Goal: Task Accomplishment & Management: Use online tool/utility

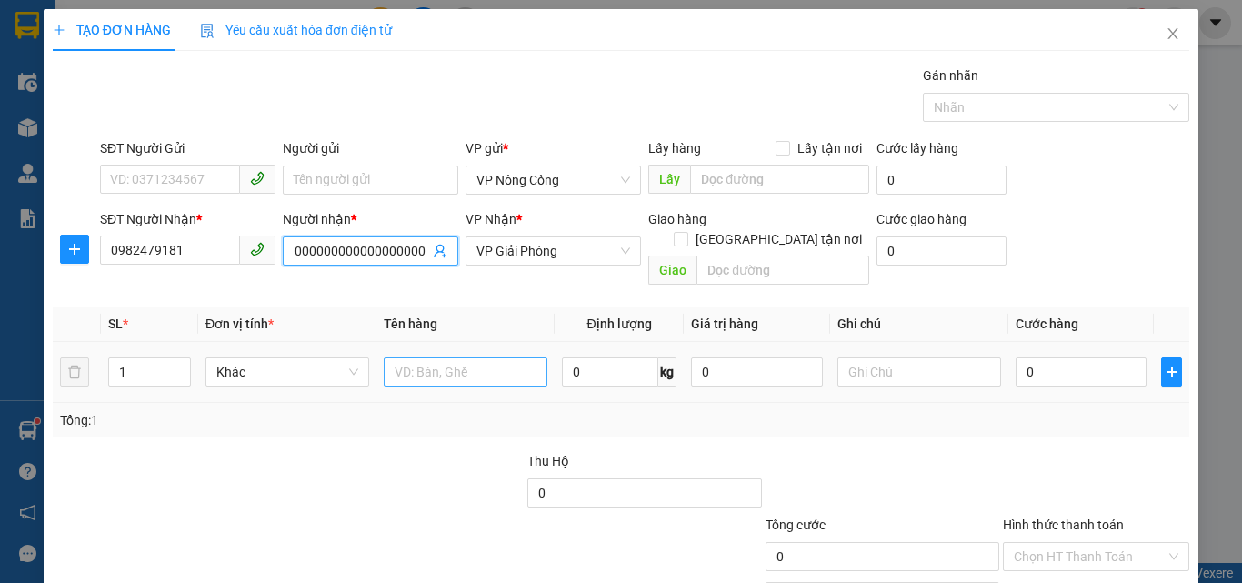
scroll to position [0, 234]
type input "TUẤN THANH00000000000000000000000000000000000000000"
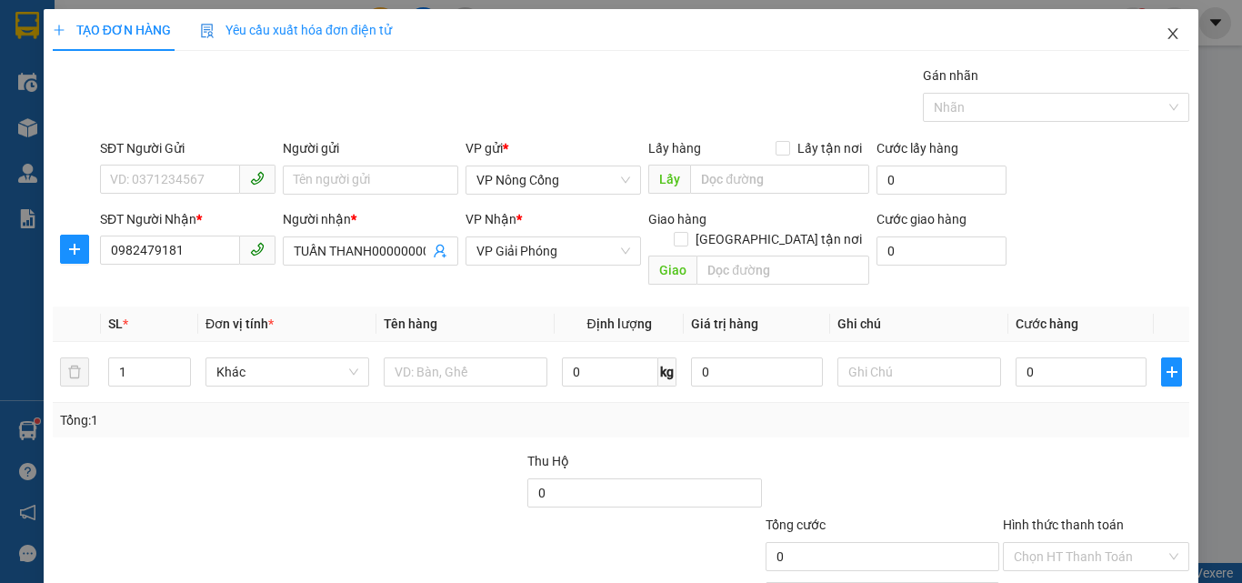
click at [1166, 33] on icon "close" at bounding box center [1173, 33] width 15 height 15
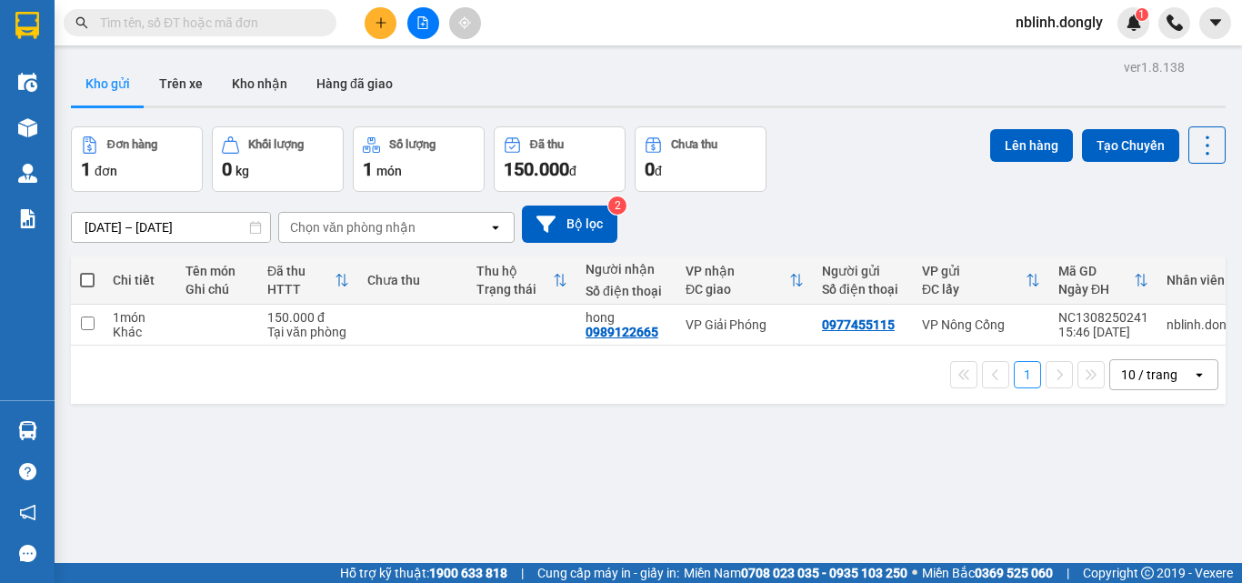
click at [545, 80] on div "Kho gửi Trên xe Kho nhận Hàng đã giao" at bounding box center [648, 86] width 1155 height 48
click at [546, 80] on div "Kho gửi Trên xe Kho nhận Hàng đã giao" at bounding box center [648, 86] width 1155 height 48
click at [375, 32] on button at bounding box center [381, 23] width 32 height 32
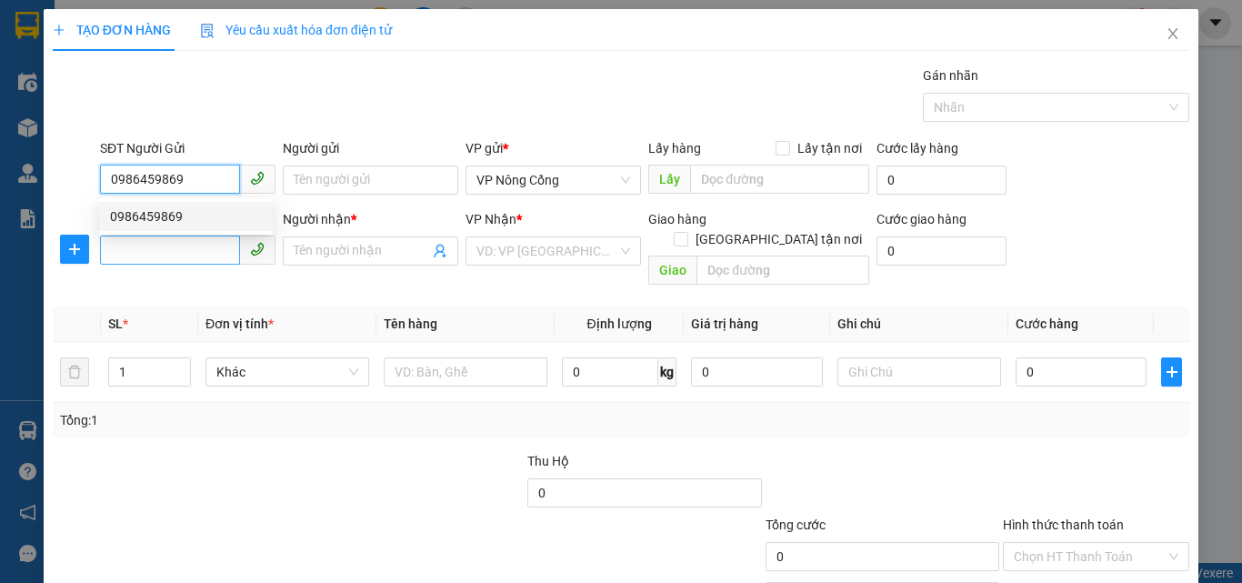
type input "0986459869"
click at [124, 250] on input "SĐT Người Nhận *" at bounding box center [170, 250] width 140 height 29
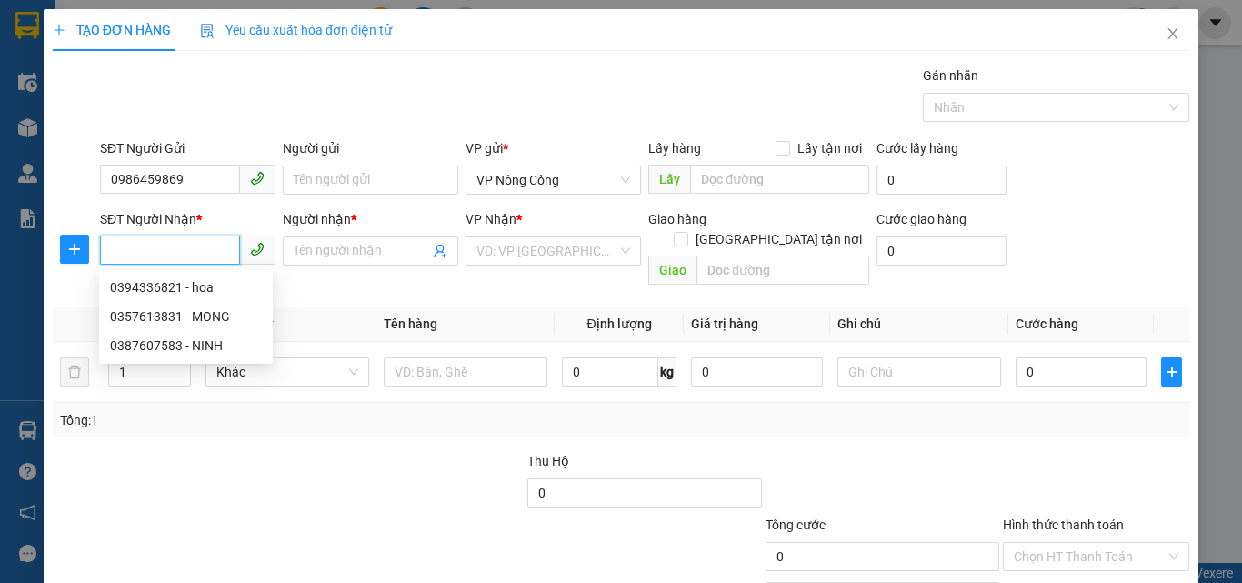
type input "3"
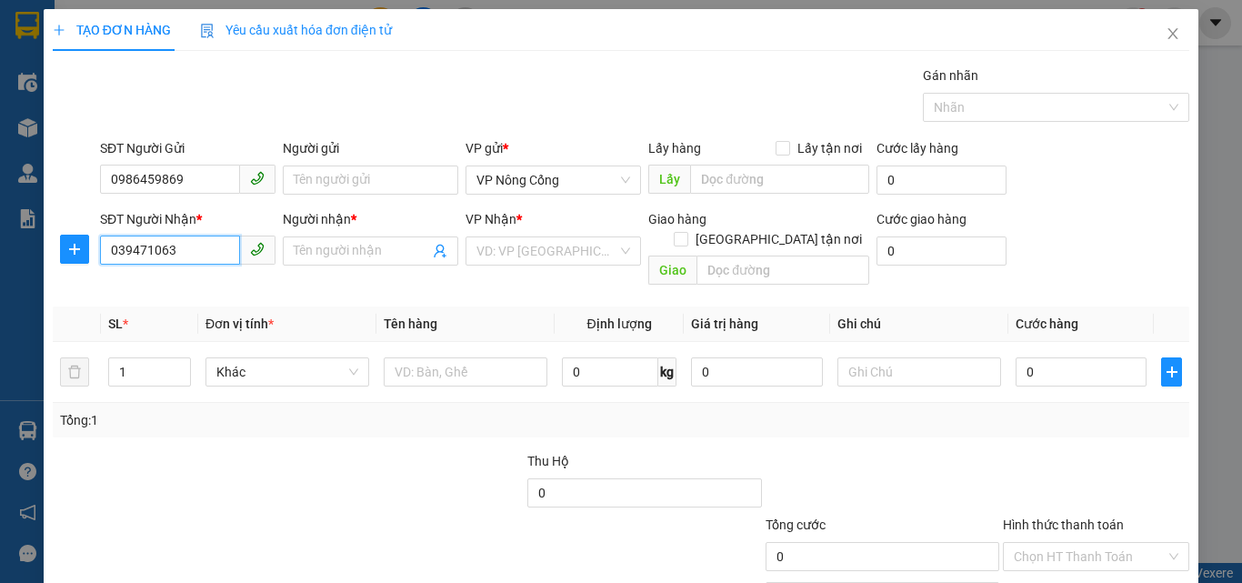
type input "0394710633"
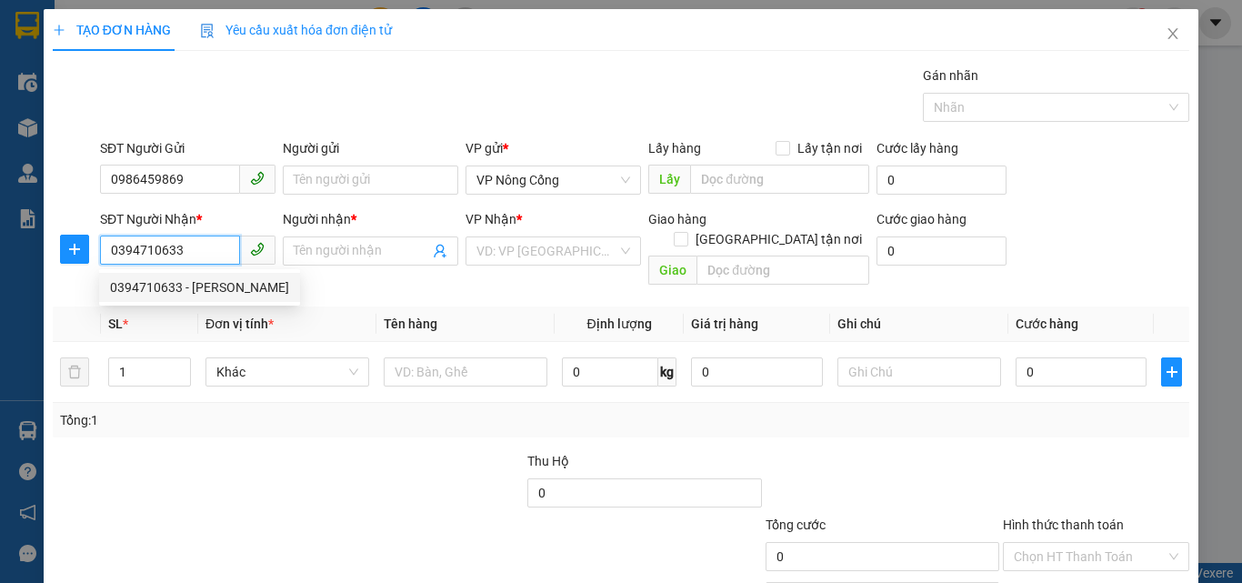
click at [173, 285] on div "0394710633 - [PERSON_NAME]" at bounding box center [199, 287] width 179 height 20
type input "[PERSON_NAME]"
checkbox input "true"
type input "VPNC"
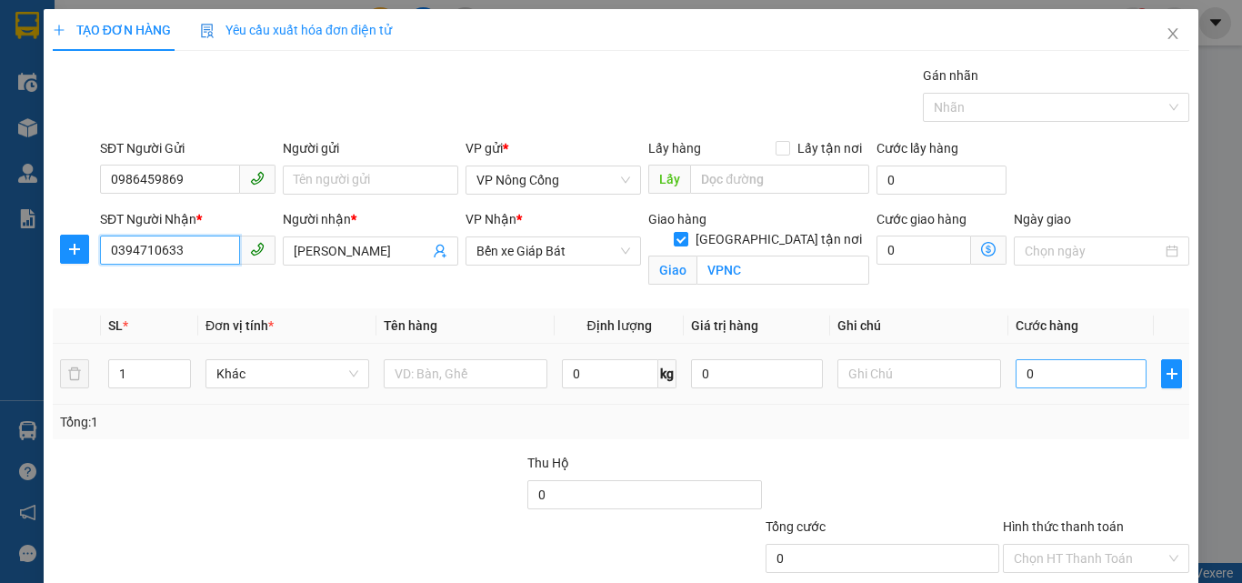
type input "0394710633"
click at [1057, 379] on input "0" at bounding box center [1081, 373] width 131 height 29
type input "5"
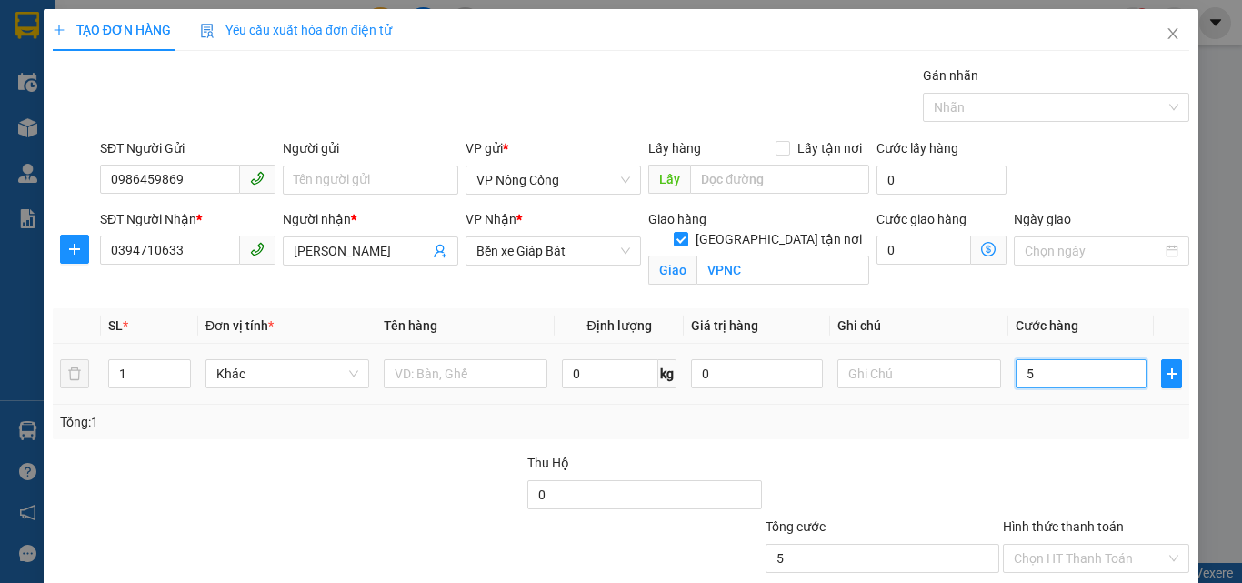
type input "50"
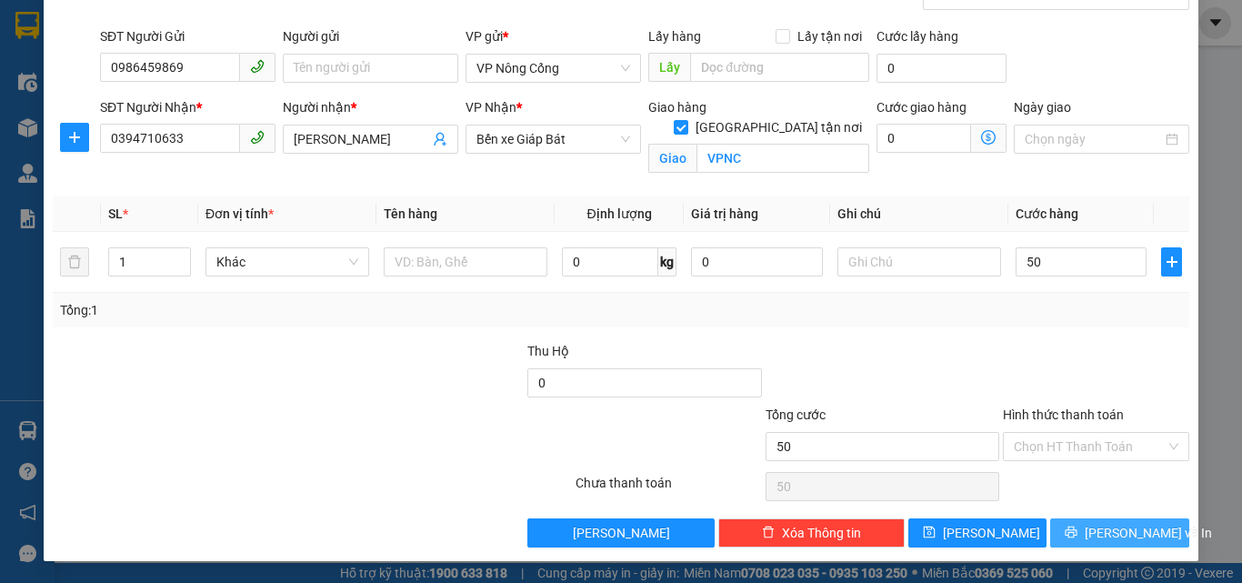
type input "50.000"
click at [1119, 525] on span "[PERSON_NAME] và In" at bounding box center [1148, 533] width 127 height 20
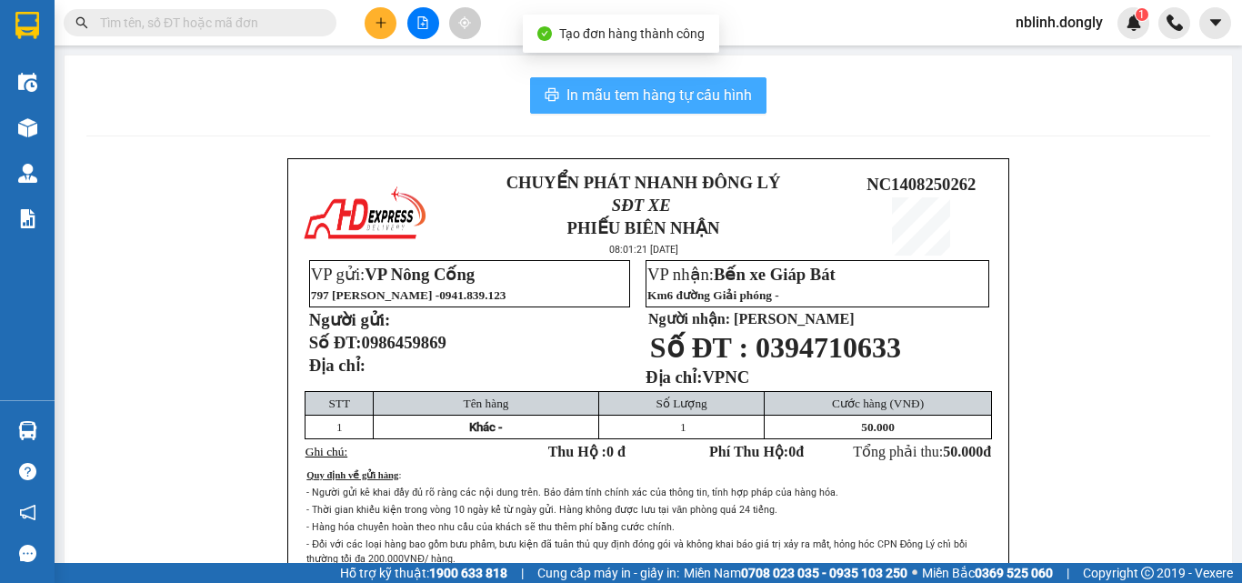
drag, startPoint x: 653, startPoint y: 96, endPoint x: 747, endPoint y: 231, distance: 164.8
click at [654, 96] on span "In mẫu tem hàng tự cấu hình" at bounding box center [660, 95] width 186 height 23
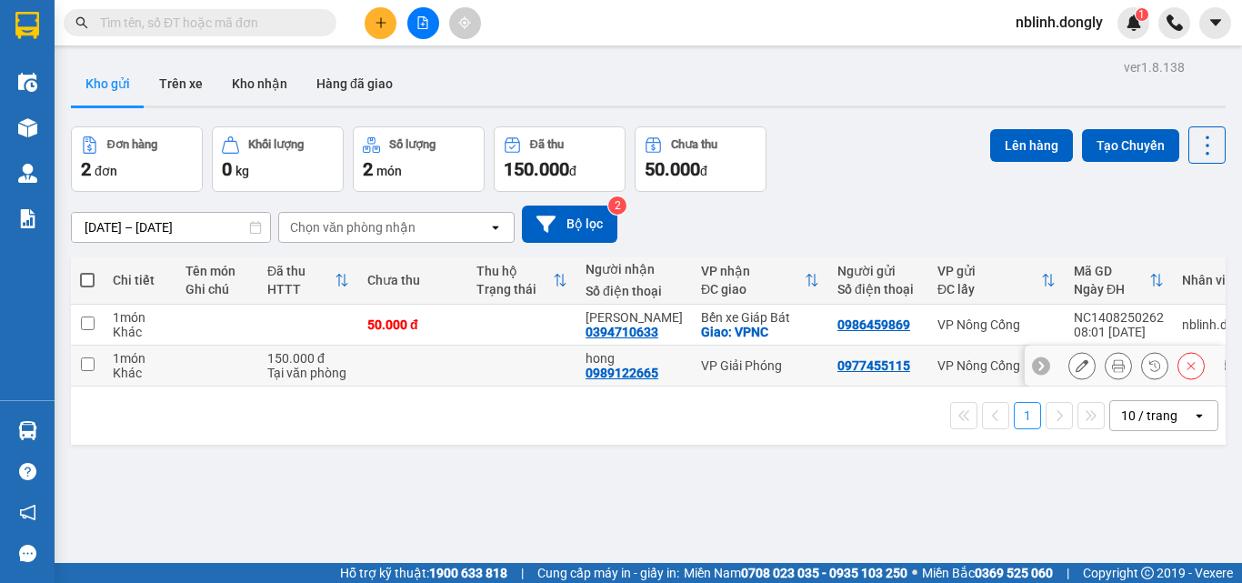
click at [81, 358] on input "checkbox" at bounding box center [88, 364] width 14 height 14
checkbox input "true"
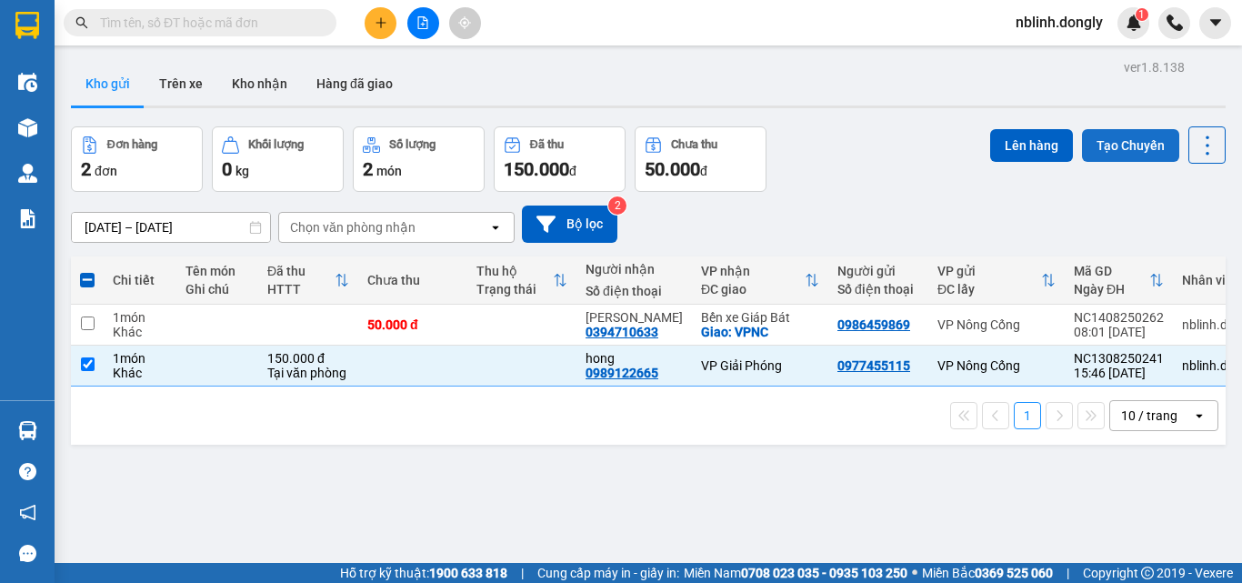
click at [1102, 146] on button "Tạo Chuyến" at bounding box center [1130, 145] width 97 height 33
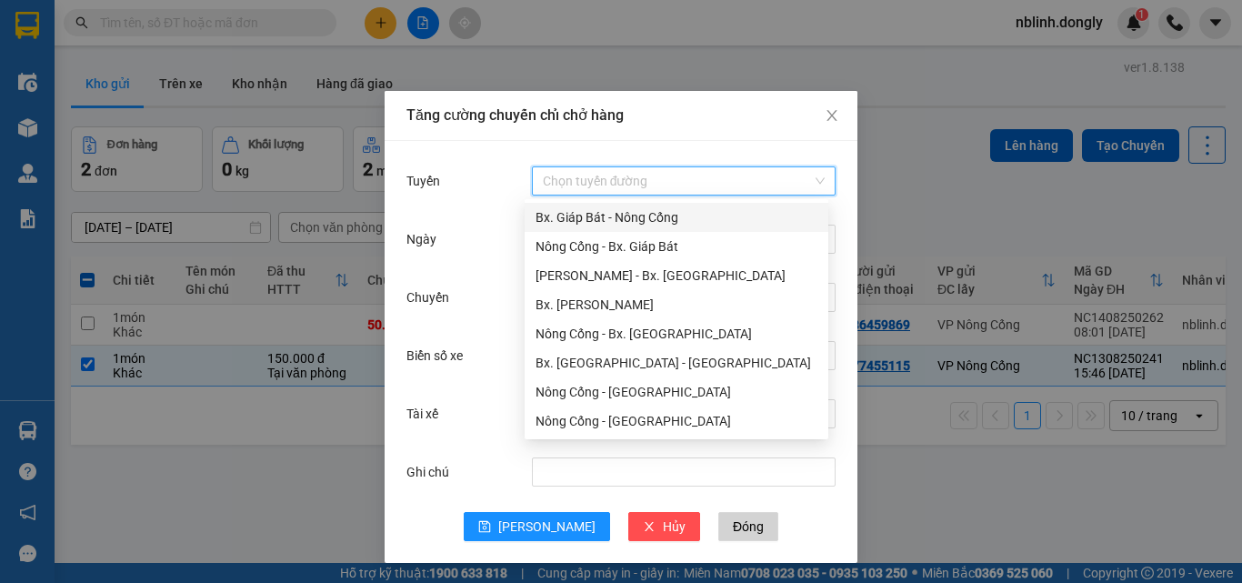
click at [615, 182] on input "Tuyến" at bounding box center [677, 180] width 269 height 27
click at [630, 247] on div "Nông Cống - Bx. Giáp Bát" at bounding box center [677, 246] width 282 height 20
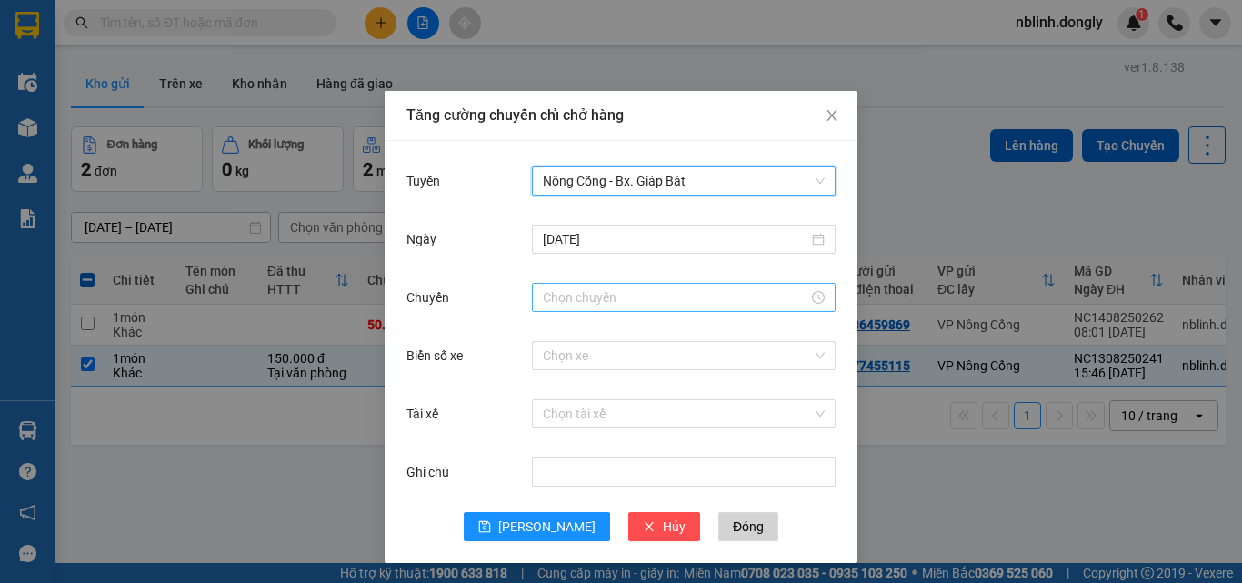
click at [590, 296] on input "Chuyến" at bounding box center [676, 297] width 266 height 20
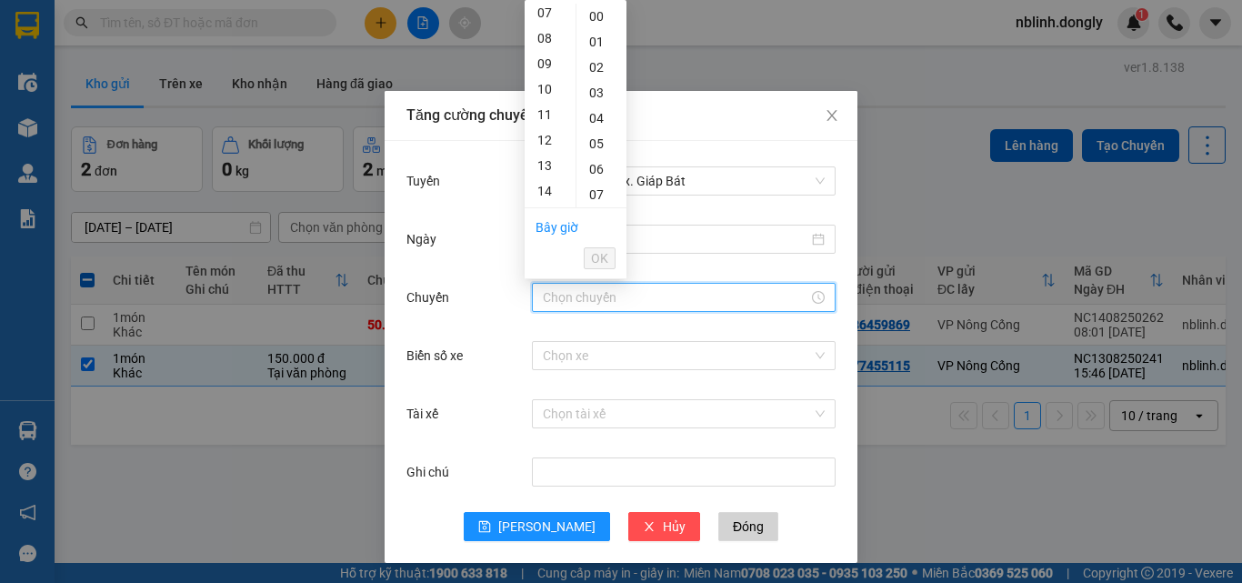
scroll to position [273, 0]
click at [542, 155] on div "16" at bounding box center [550, 150] width 51 height 25
click at [591, 74] on div "20" at bounding box center [602, 70] width 50 height 25
type input "16:20"
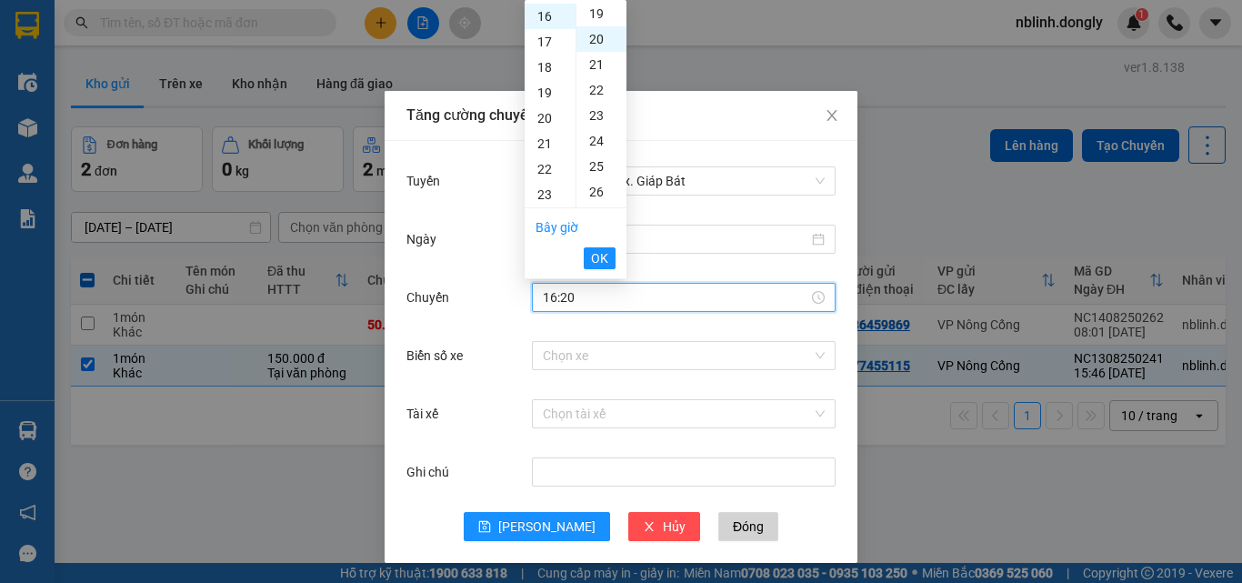
scroll to position [509, 0]
click at [595, 255] on span "OK" at bounding box center [599, 258] width 17 height 20
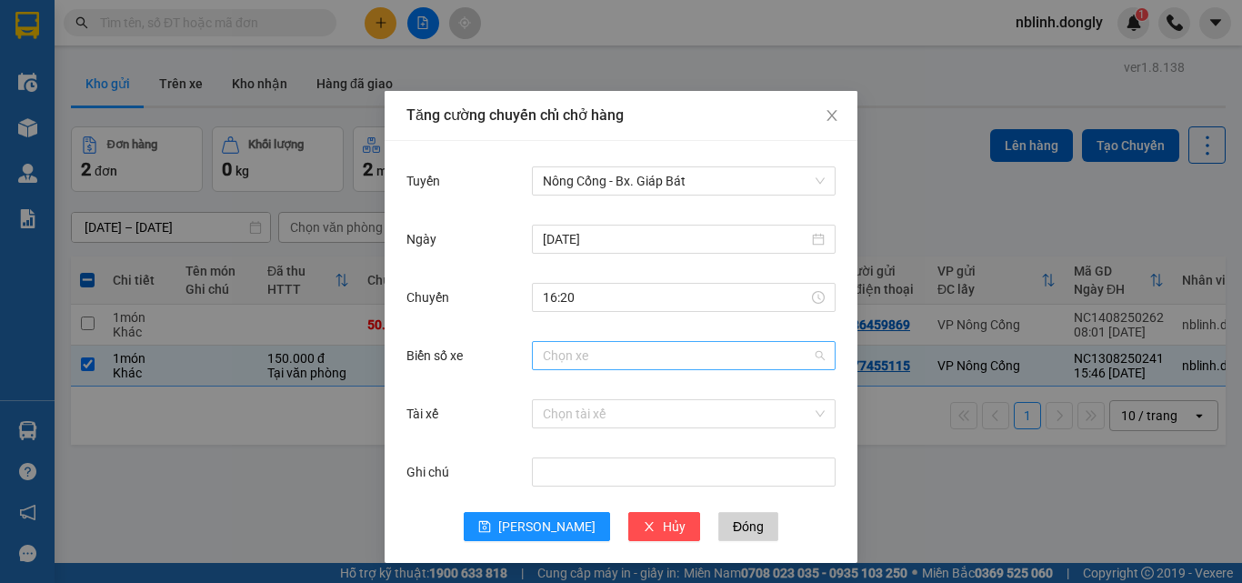
click at [549, 360] on input "Biển số xe" at bounding box center [677, 355] width 269 height 27
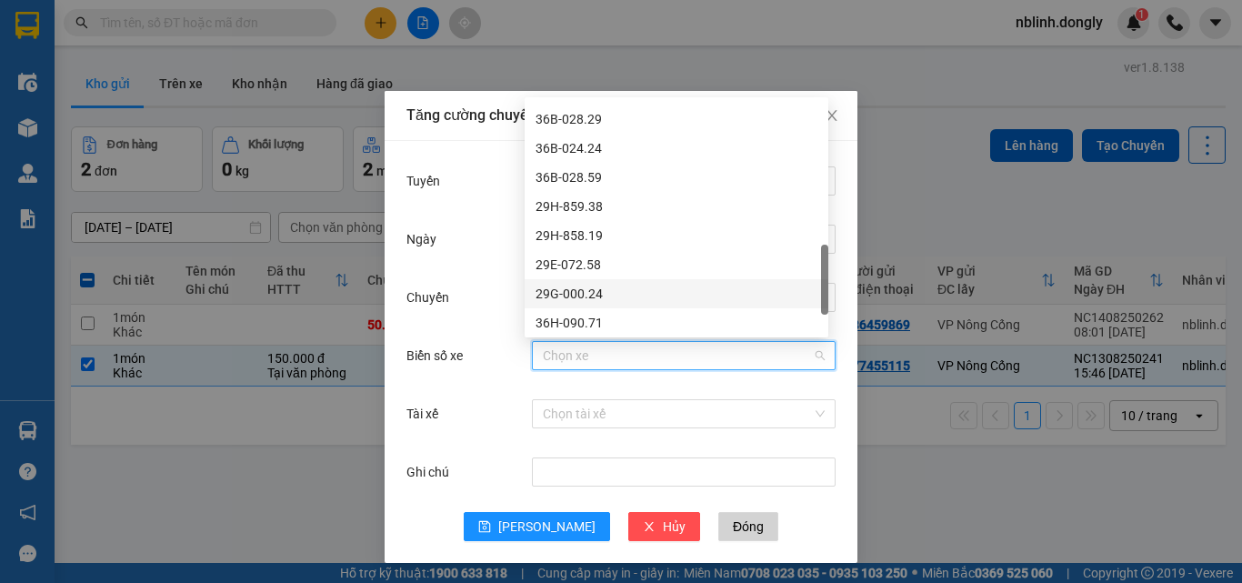
scroll to position [720, 0]
click at [571, 297] on div "36H-090.67" at bounding box center [677, 297] width 282 height 20
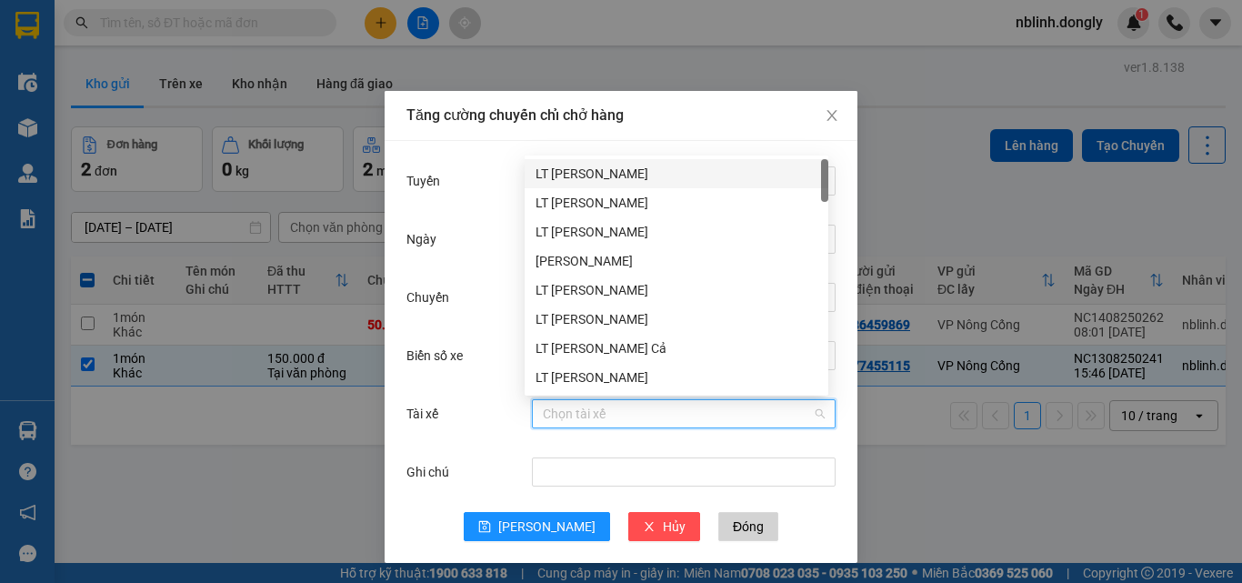
click at [555, 416] on input "Tài xế" at bounding box center [677, 413] width 269 height 27
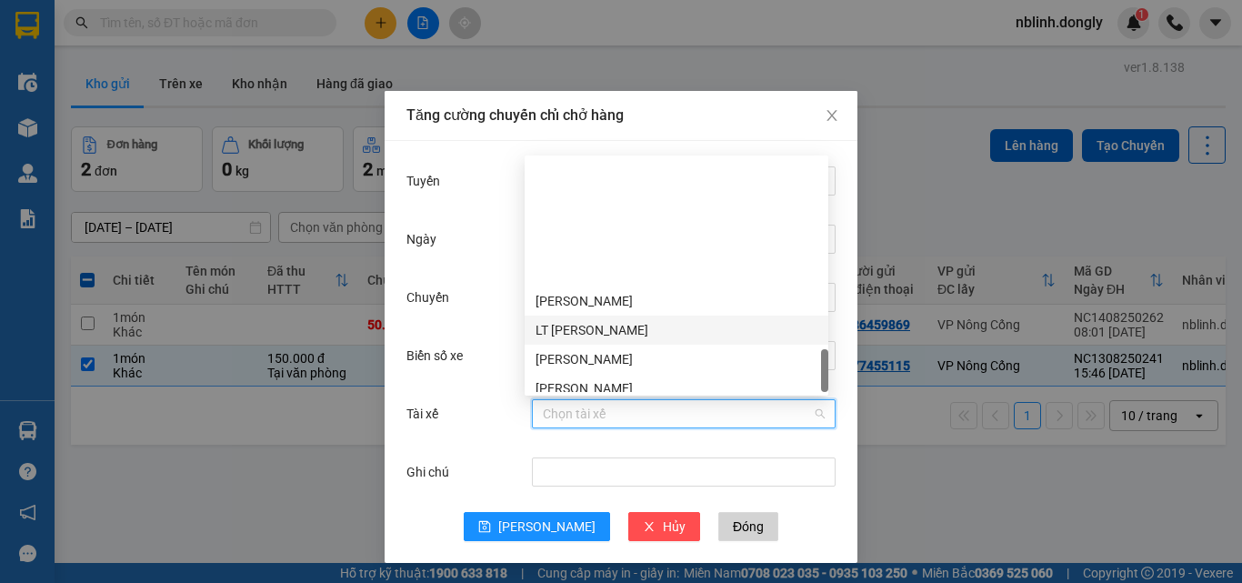
scroll to position [1339, 0]
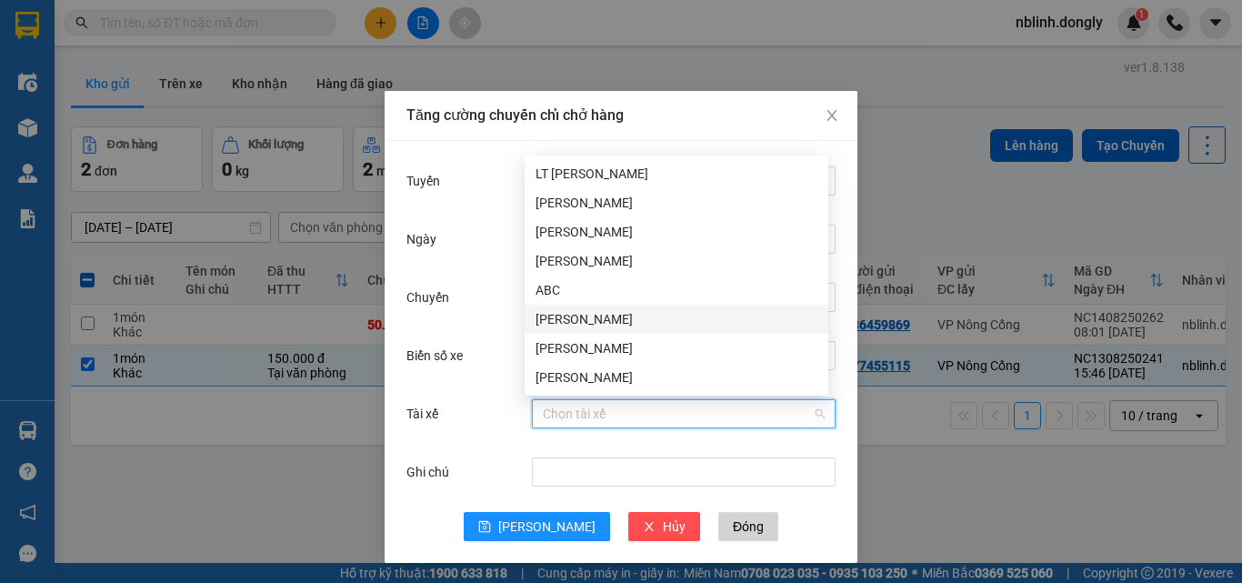
click at [567, 321] on div "[PERSON_NAME]" at bounding box center [677, 319] width 282 height 20
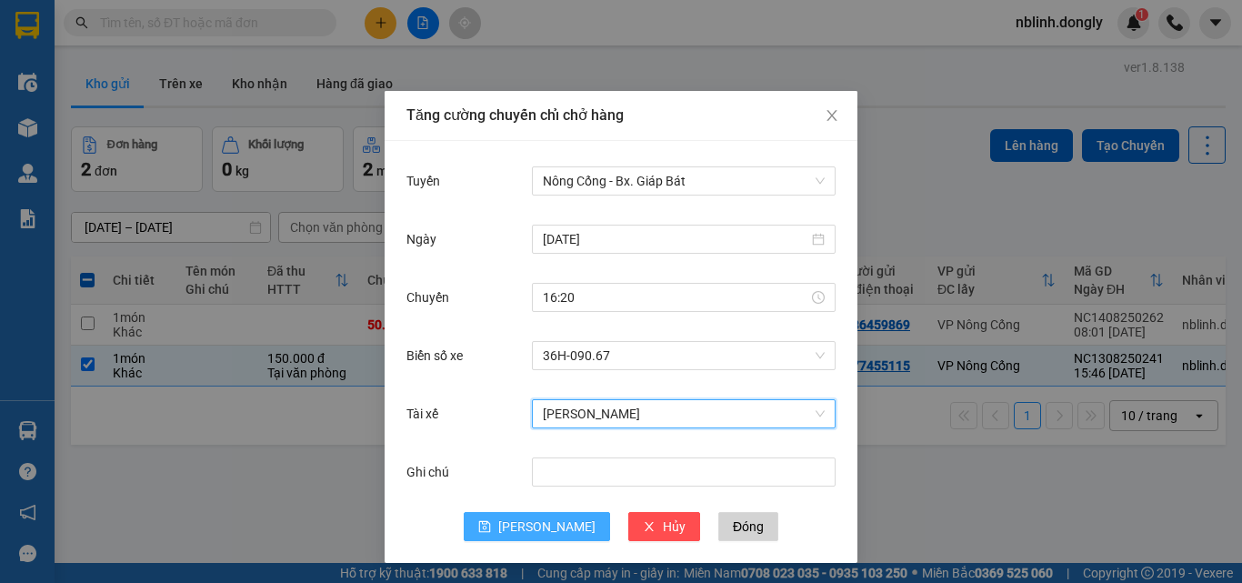
click at [491, 525] on icon "save" at bounding box center [484, 526] width 13 height 13
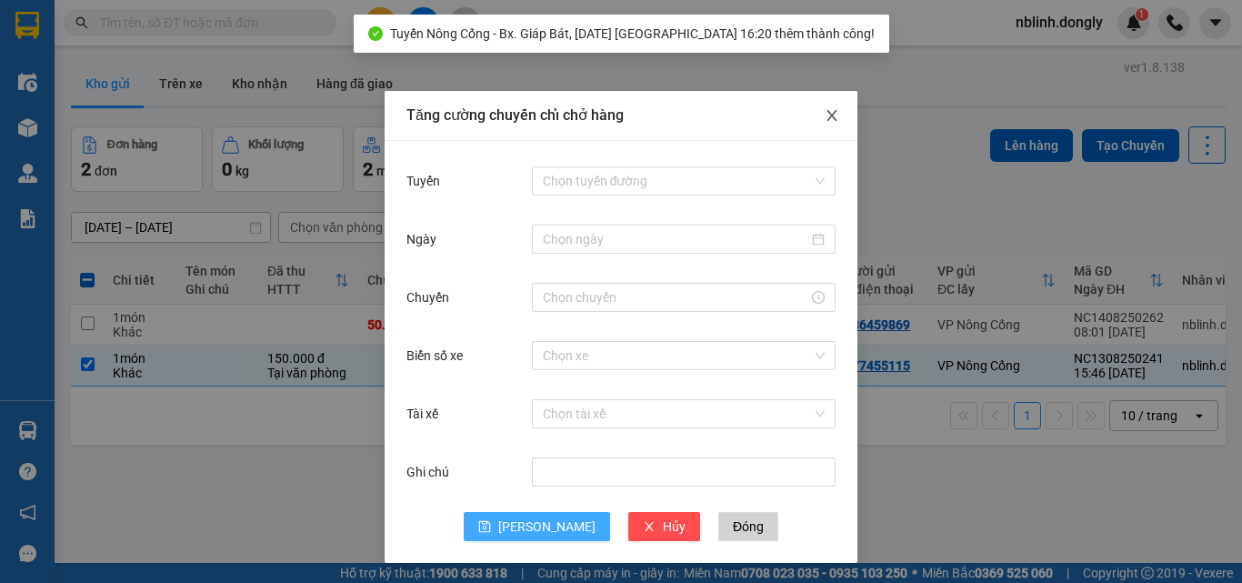
click at [827, 112] on icon "close" at bounding box center [832, 115] width 10 height 11
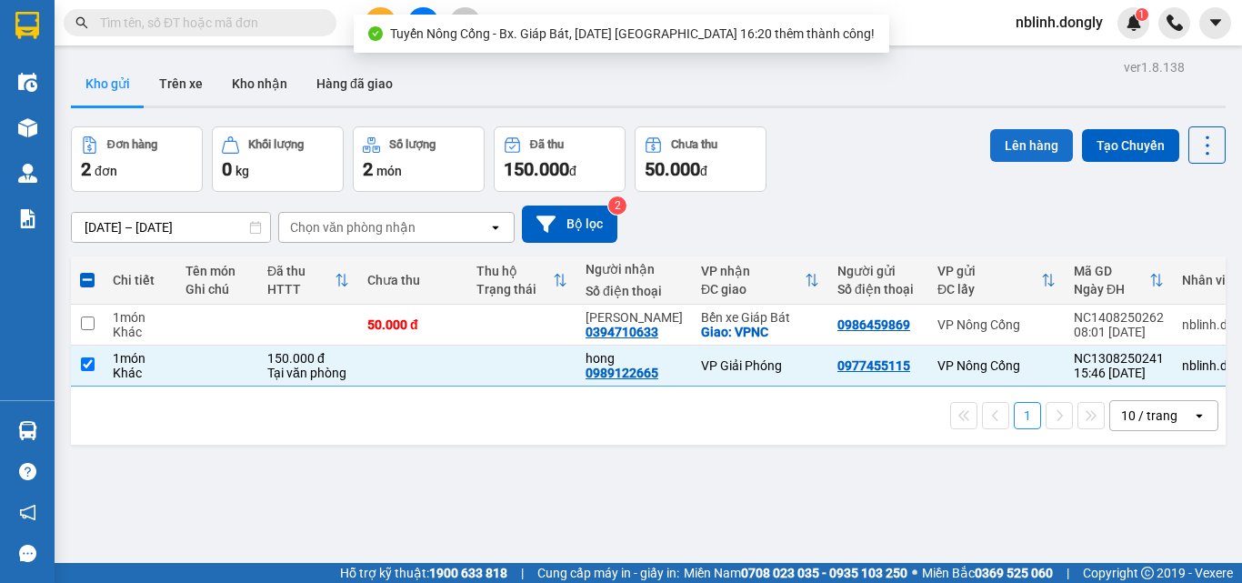
click at [997, 138] on button "Lên hàng" at bounding box center [1032, 145] width 83 height 33
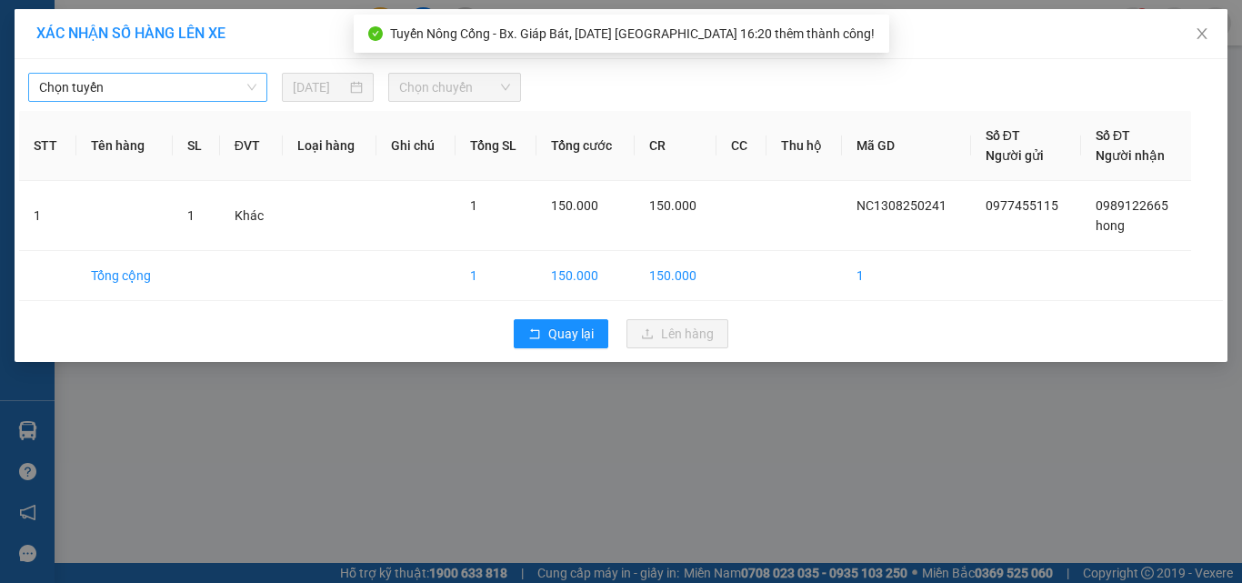
drag, startPoint x: 100, startPoint y: 85, endPoint x: 107, endPoint y: 102, distance: 17.9
click at [101, 85] on span "Chọn tuyến" at bounding box center [147, 87] width 217 height 27
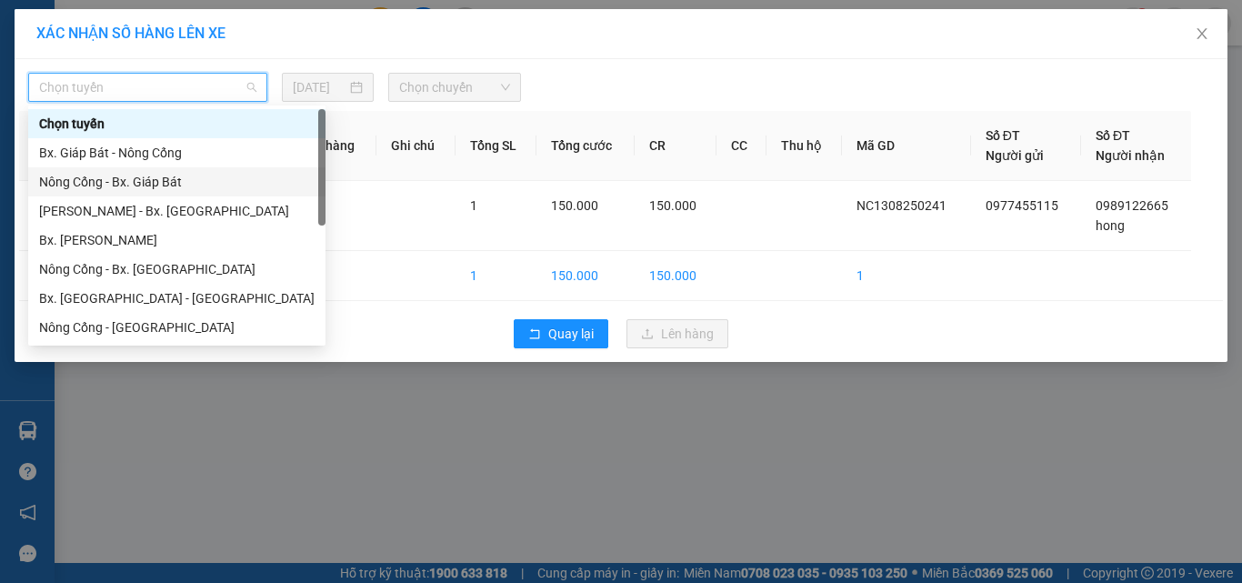
click at [118, 176] on div "Nông Cống - Bx. Giáp Bát" at bounding box center [177, 182] width 276 height 20
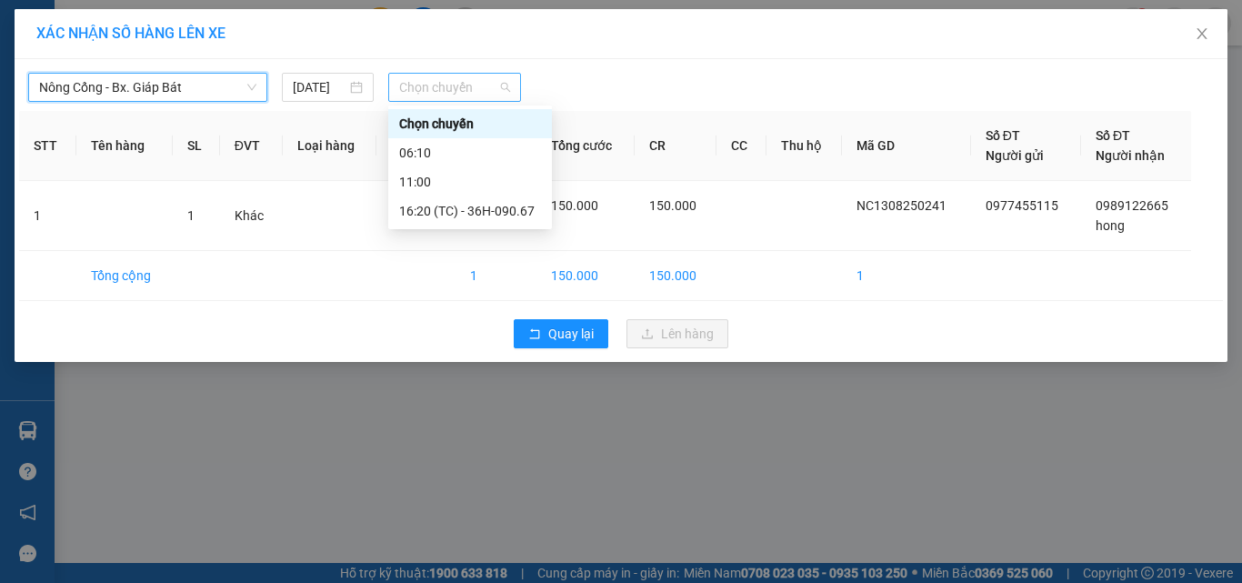
click at [422, 91] on span "Chọn chuyến" at bounding box center [455, 87] width 112 height 27
click at [451, 208] on div "16:20 (TC) - 36H-090.67" at bounding box center [470, 211] width 142 height 20
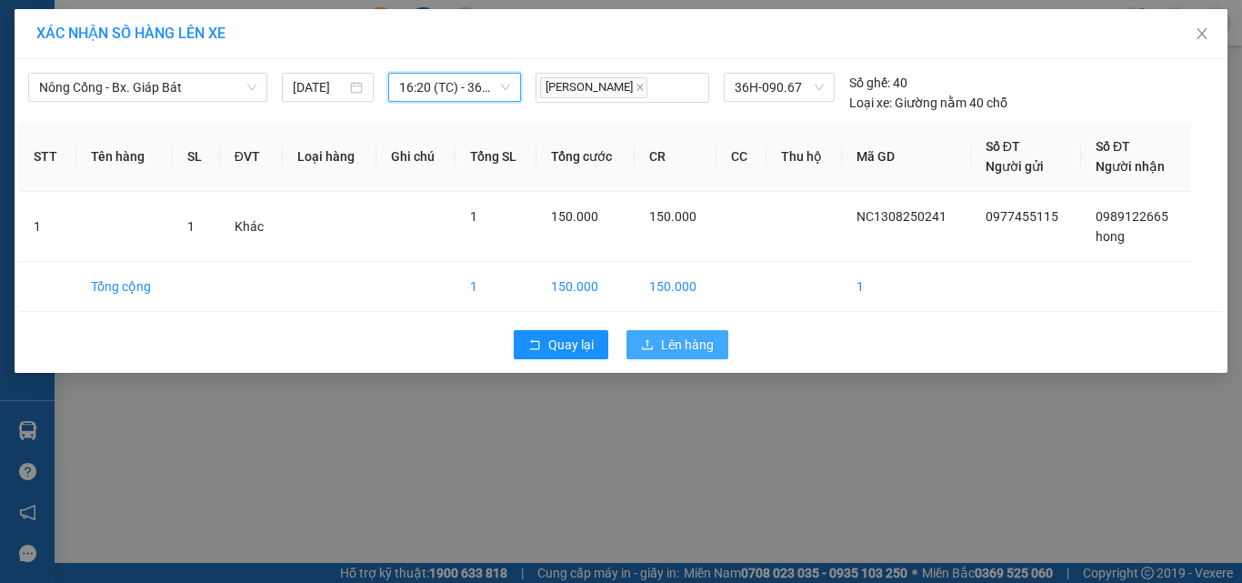
click at [677, 339] on span "Lên hàng" at bounding box center [687, 345] width 53 height 20
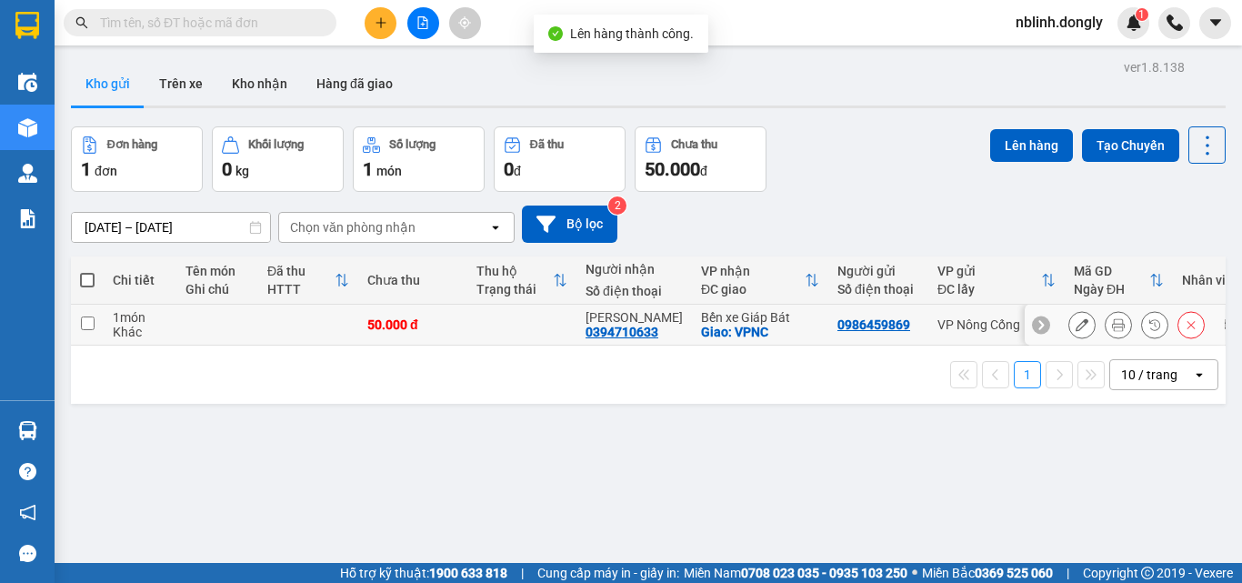
drag, startPoint x: 92, startPoint y: 325, endPoint x: 271, endPoint y: 325, distance: 179.2
click at [93, 325] on input "checkbox" at bounding box center [88, 324] width 14 height 14
checkbox input "true"
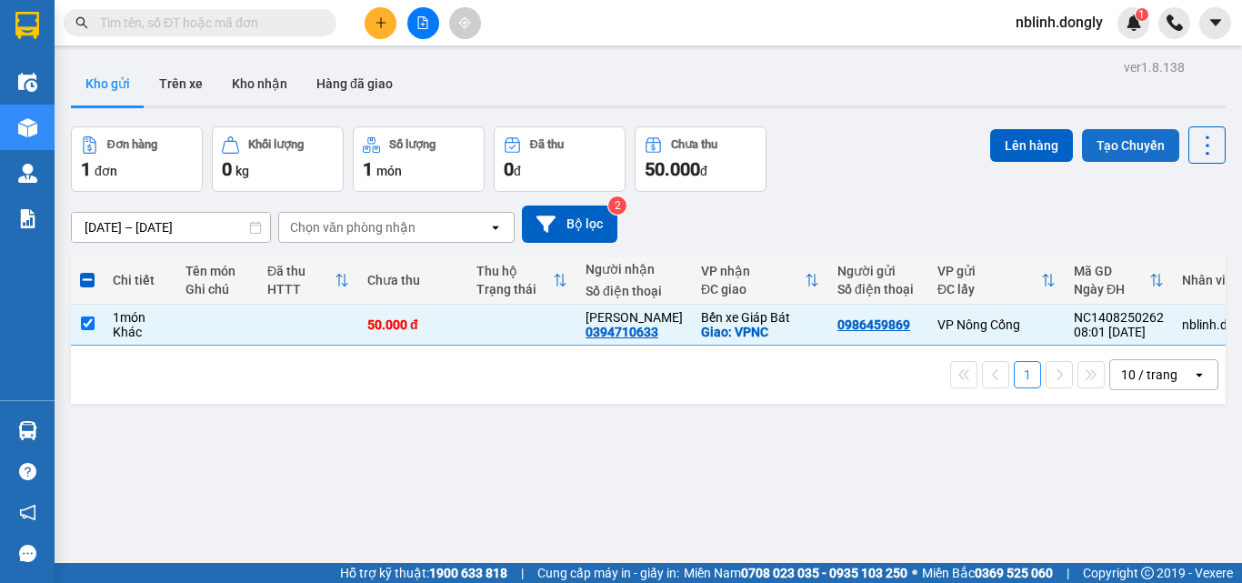
click at [1128, 152] on button "Tạo Chuyến" at bounding box center [1130, 145] width 97 height 33
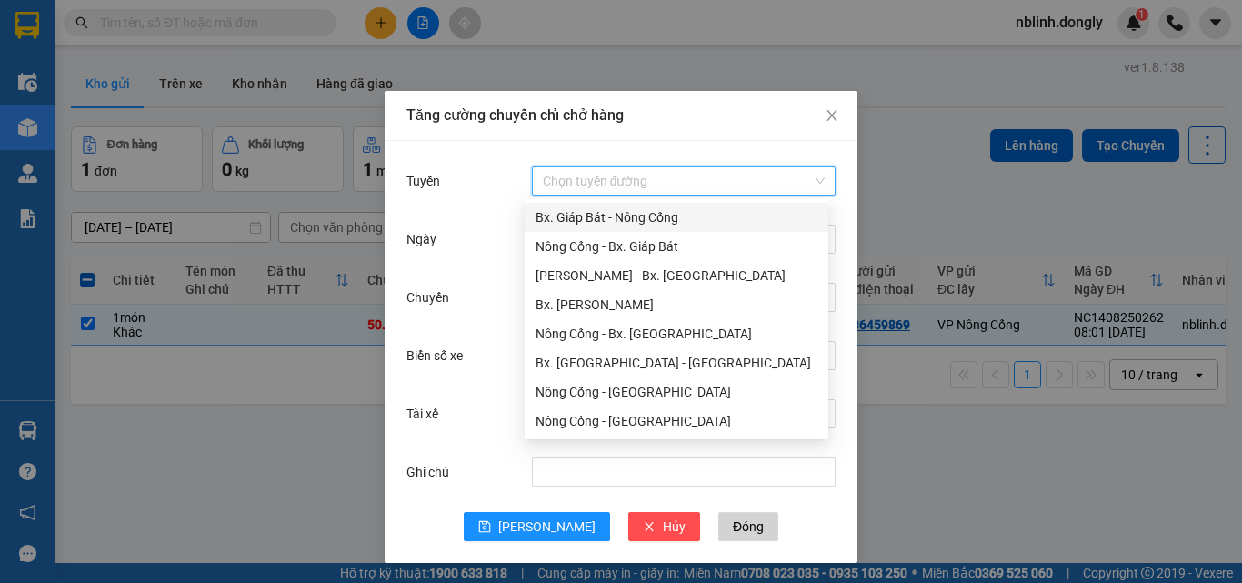
click at [625, 176] on input "Tuyến" at bounding box center [677, 180] width 269 height 27
click at [628, 242] on div "Nông Cống - Bx. Giáp Bát" at bounding box center [677, 246] width 282 height 20
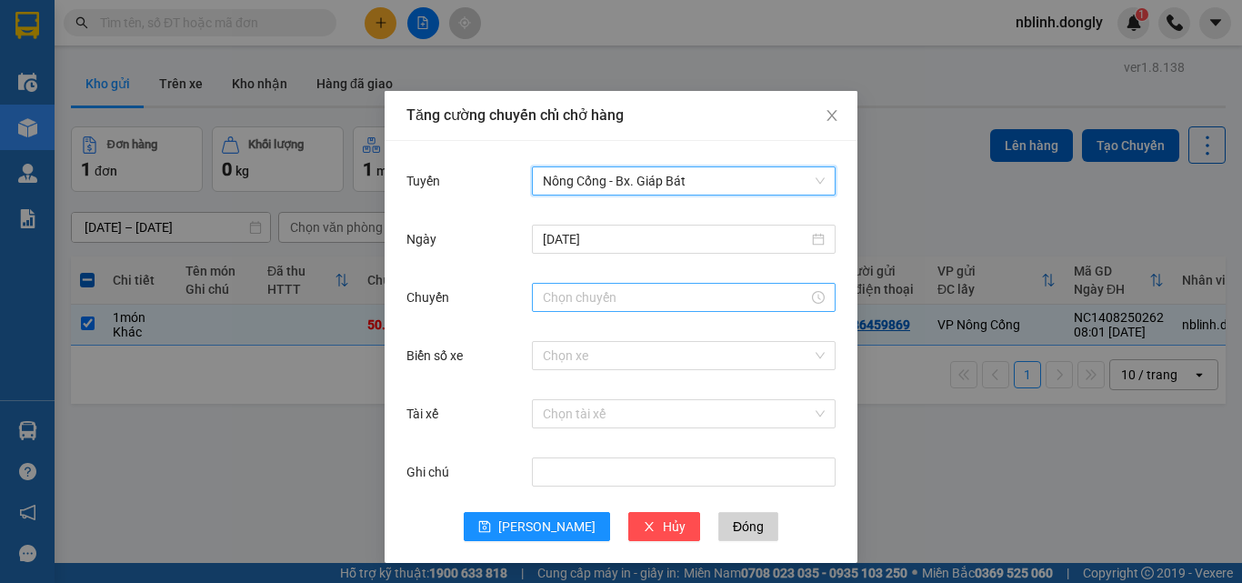
click at [578, 292] on input "Chuyến" at bounding box center [676, 297] width 266 height 20
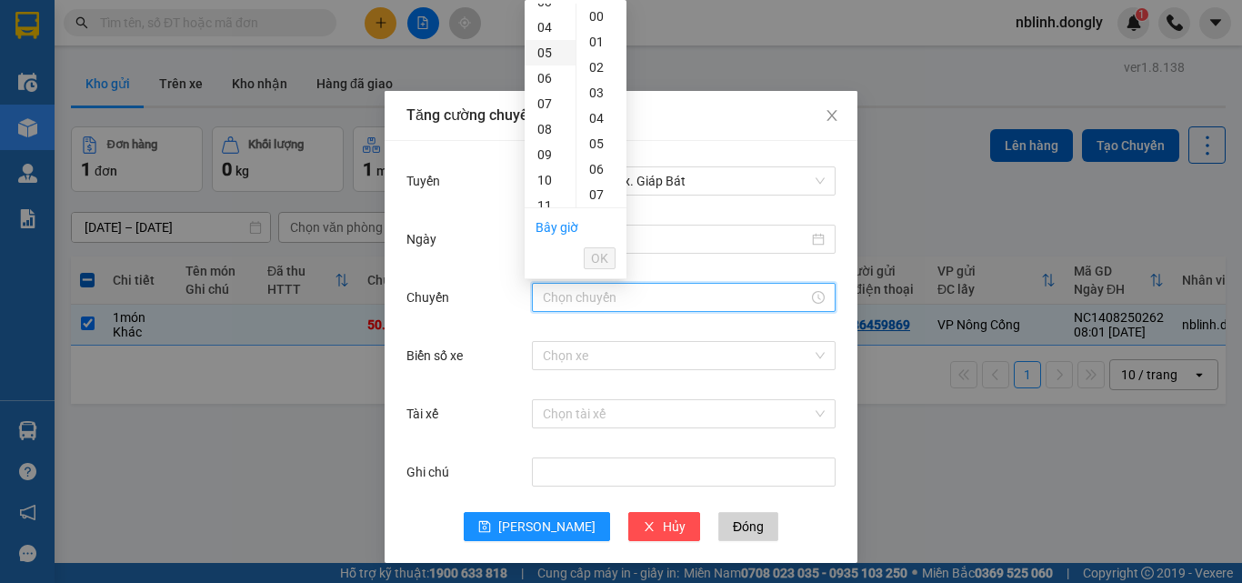
scroll to position [182, 0]
click at [539, 34] on div "08" at bounding box center [550, 37] width 51 height 25
click at [598, 127] on div "40" at bounding box center [602, 125] width 50 height 25
type input "08:40"
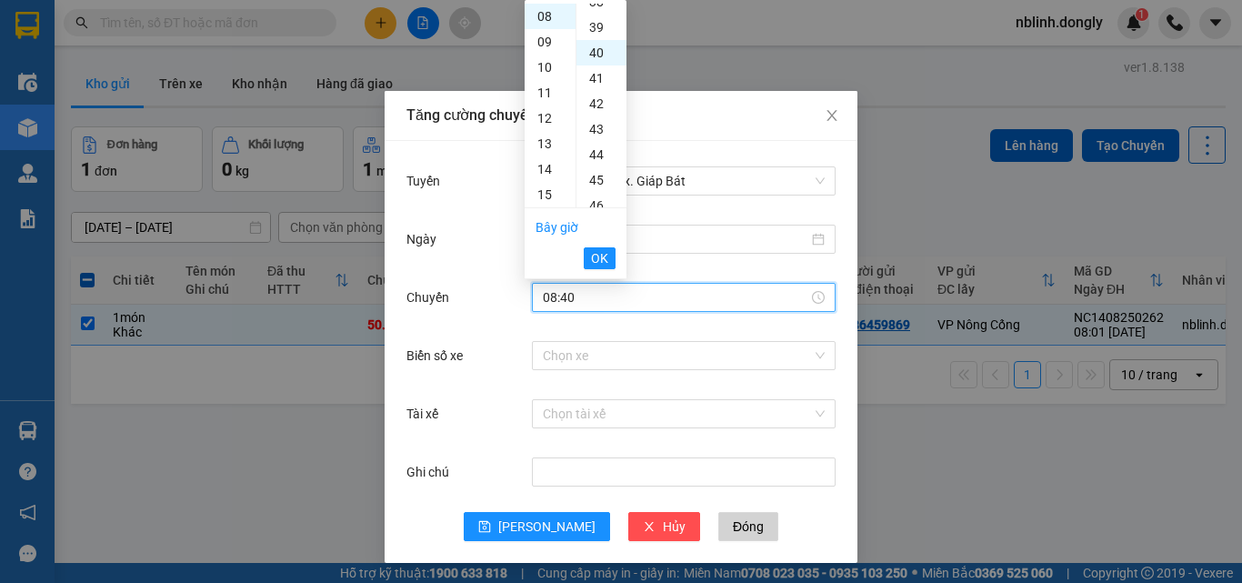
scroll to position [1019, 0]
click at [600, 259] on span "OK" at bounding box center [599, 258] width 17 height 20
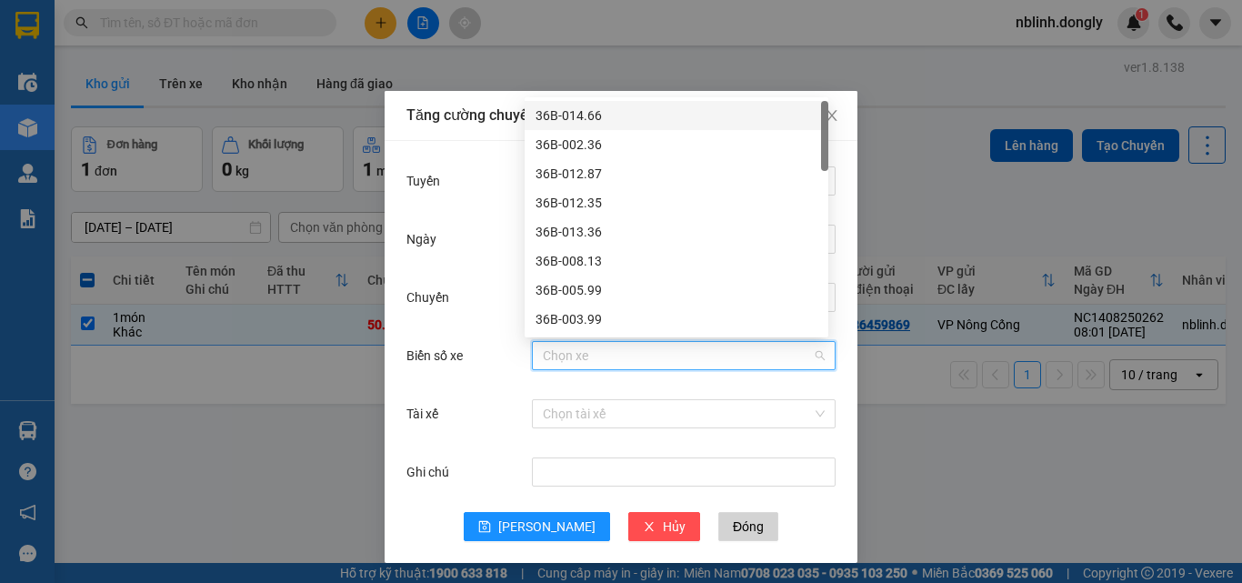
click at [562, 356] on input "Biển số xe" at bounding box center [677, 355] width 269 height 27
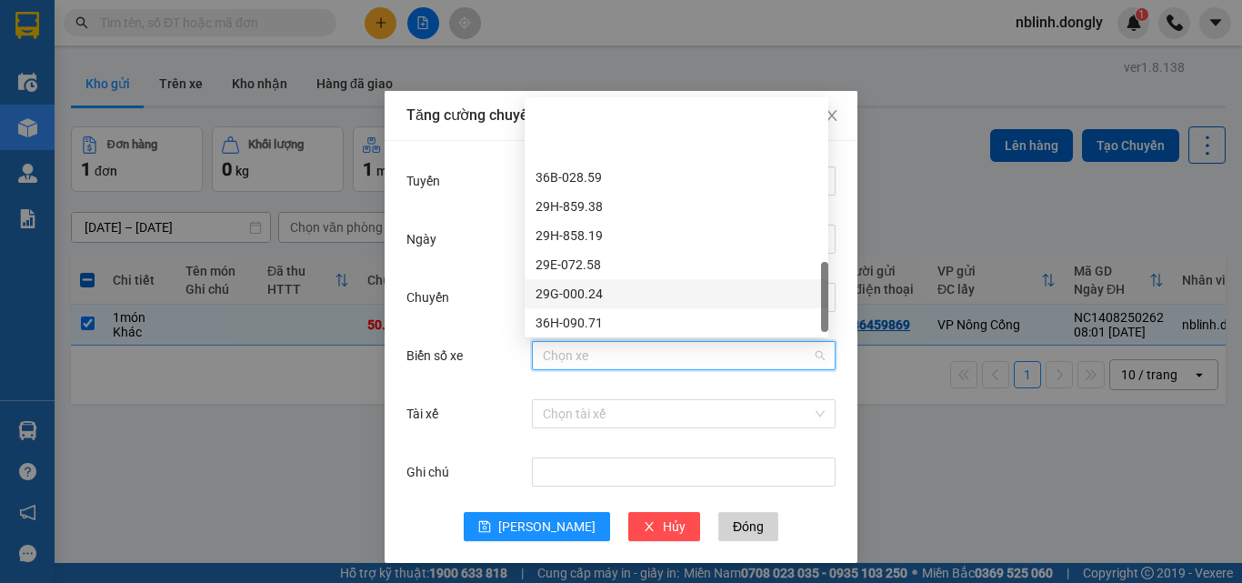
scroll to position [720, 0]
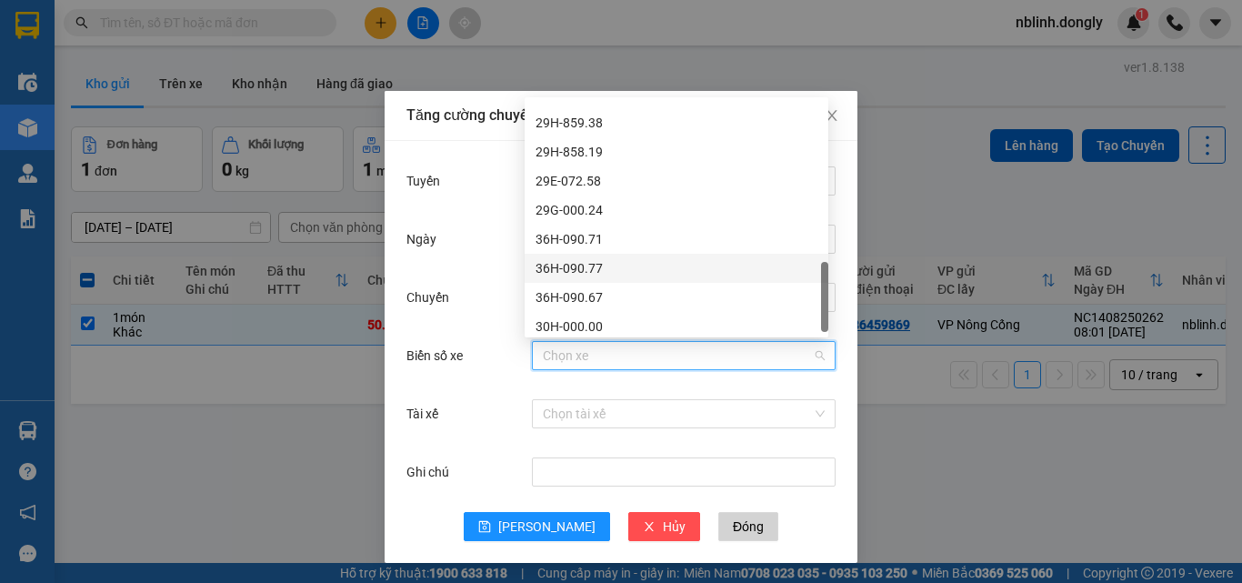
click at [563, 266] on div "36H-090.77" at bounding box center [677, 268] width 282 height 20
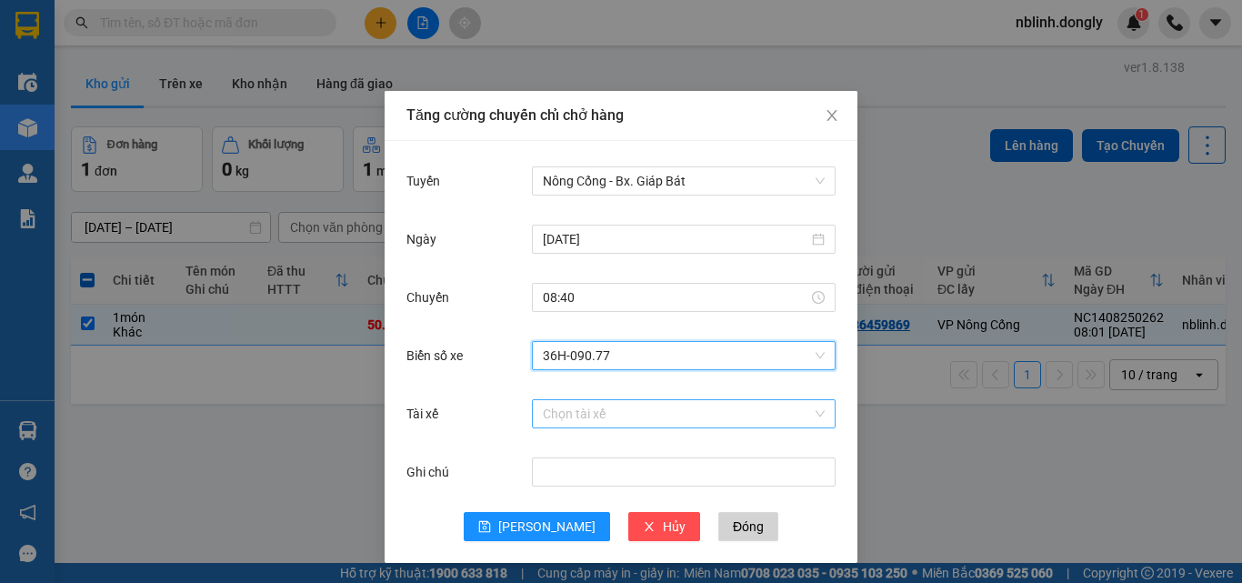
click at [554, 424] on input "Tài xế" at bounding box center [677, 413] width 269 height 27
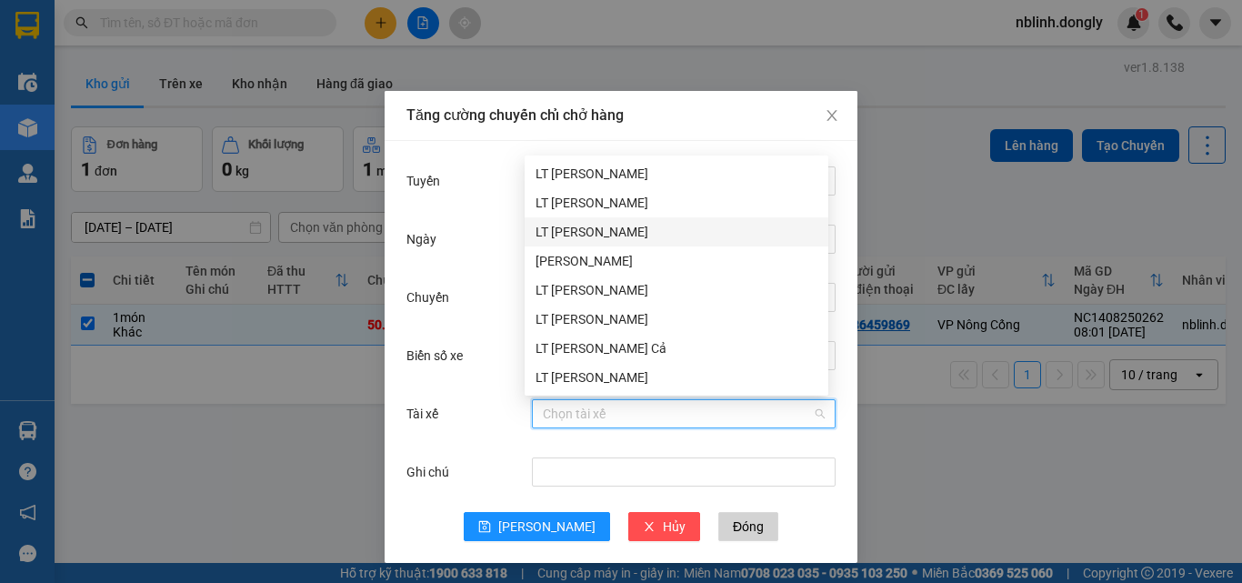
click at [569, 230] on div "LT [PERSON_NAME]" at bounding box center [677, 232] width 282 height 20
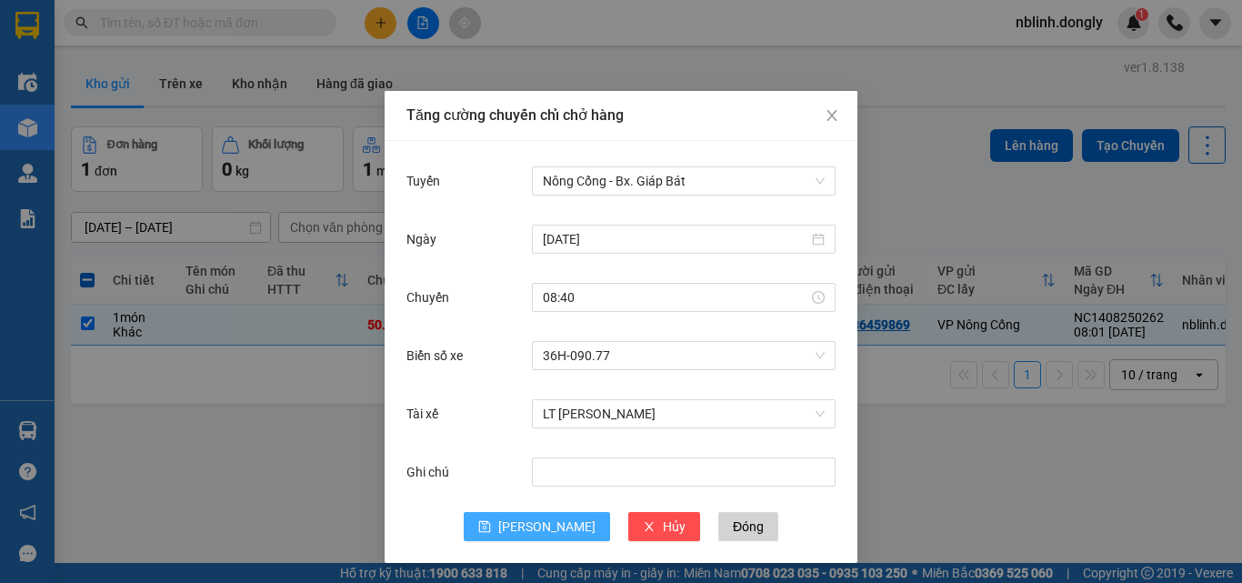
click at [528, 522] on button "[PERSON_NAME]" at bounding box center [537, 526] width 146 height 29
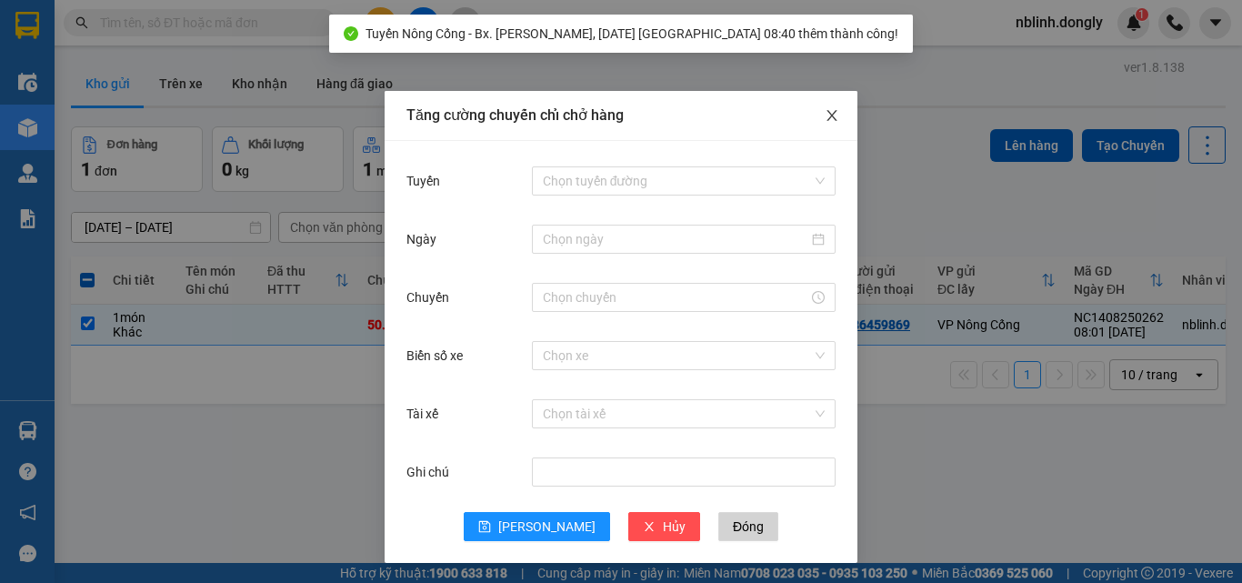
click at [816, 116] on span "Close" at bounding box center [832, 116] width 51 height 51
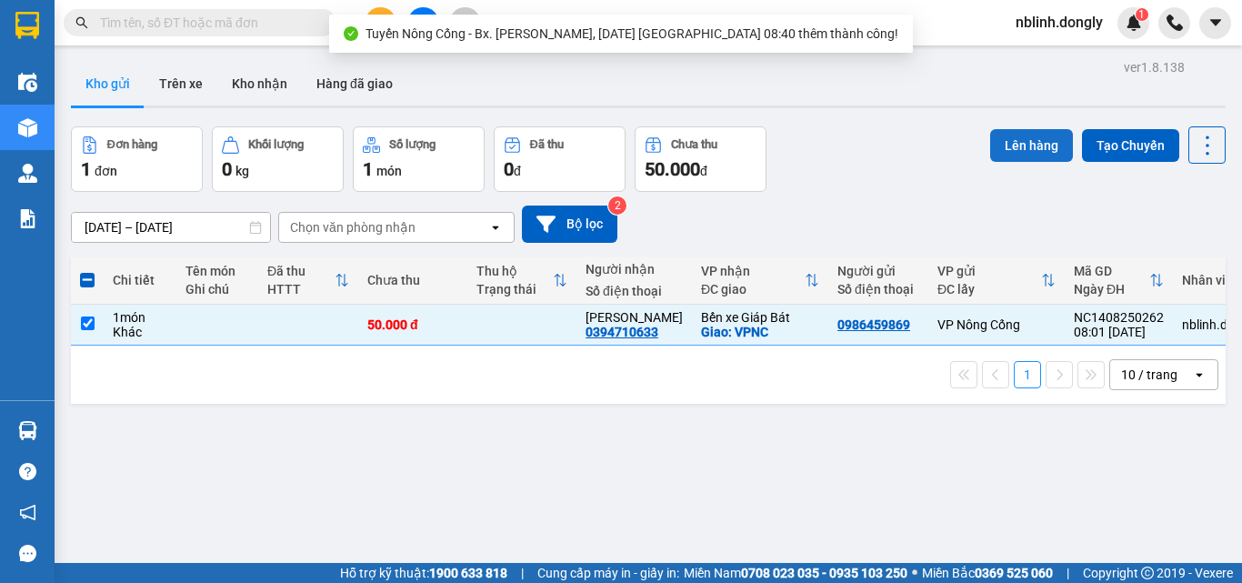
click at [1016, 144] on button "Lên hàng" at bounding box center [1032, 145] width 83 height 33
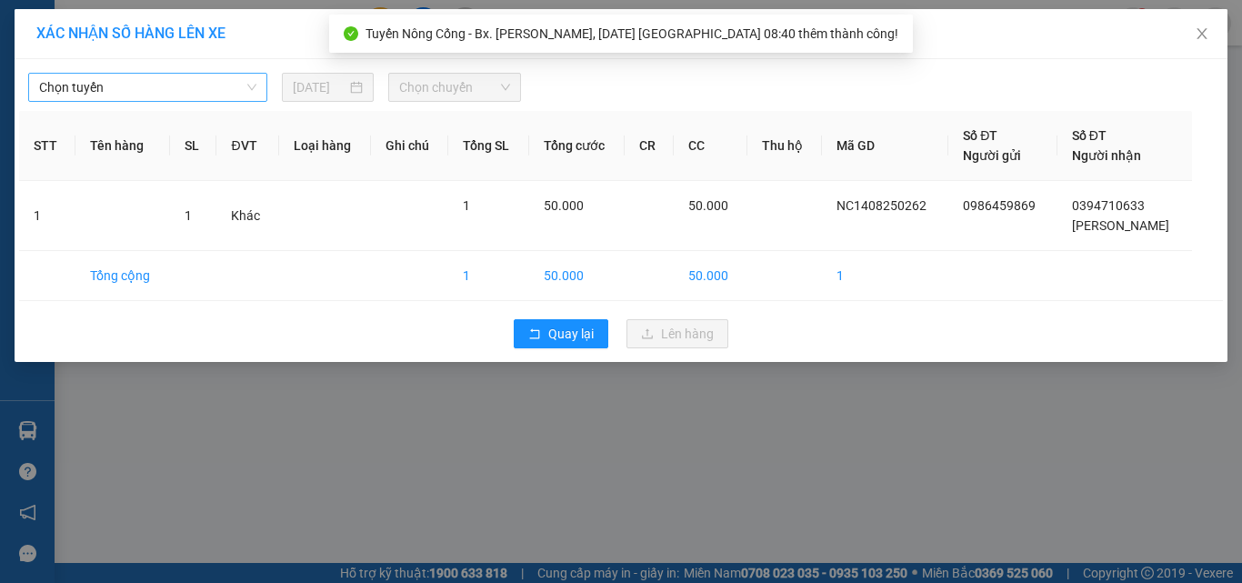
click at [88, 79] on span "Chọn tuyến" at bounding box center [147, 87] width 217 height 27
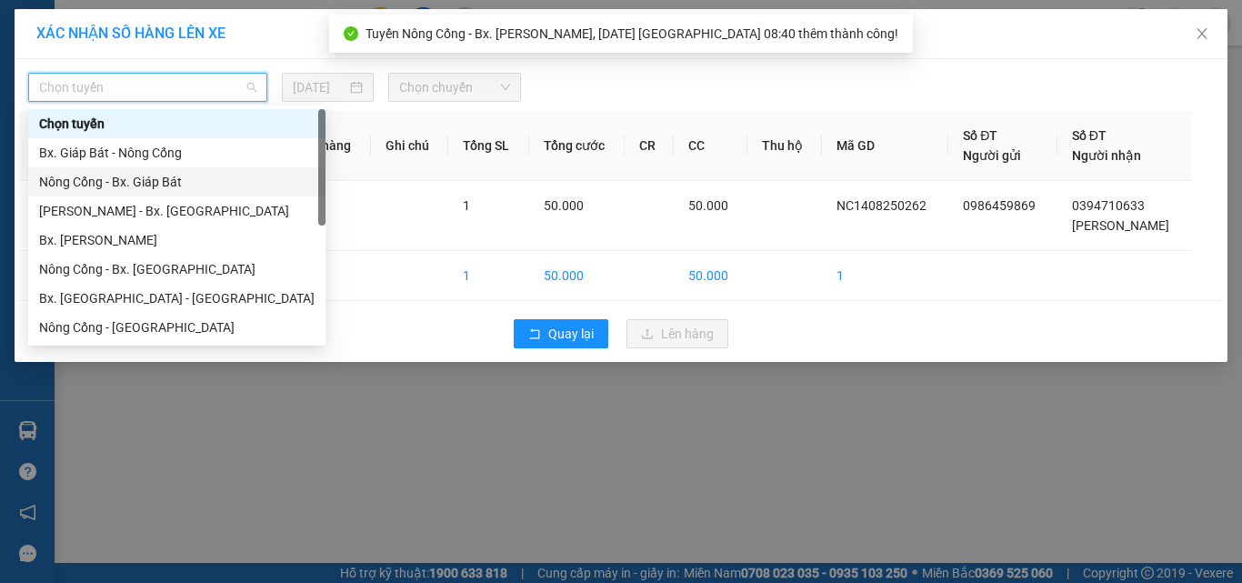
drag, startPoint x: 131, startPoint y: 185, endPoint x: 318, endPoint y: 166, distance: 188.3
click at [135, 184] on div "Nông Cống - Bx. Giáp Bát" at bounding box center [177, 182] width 276 height 20
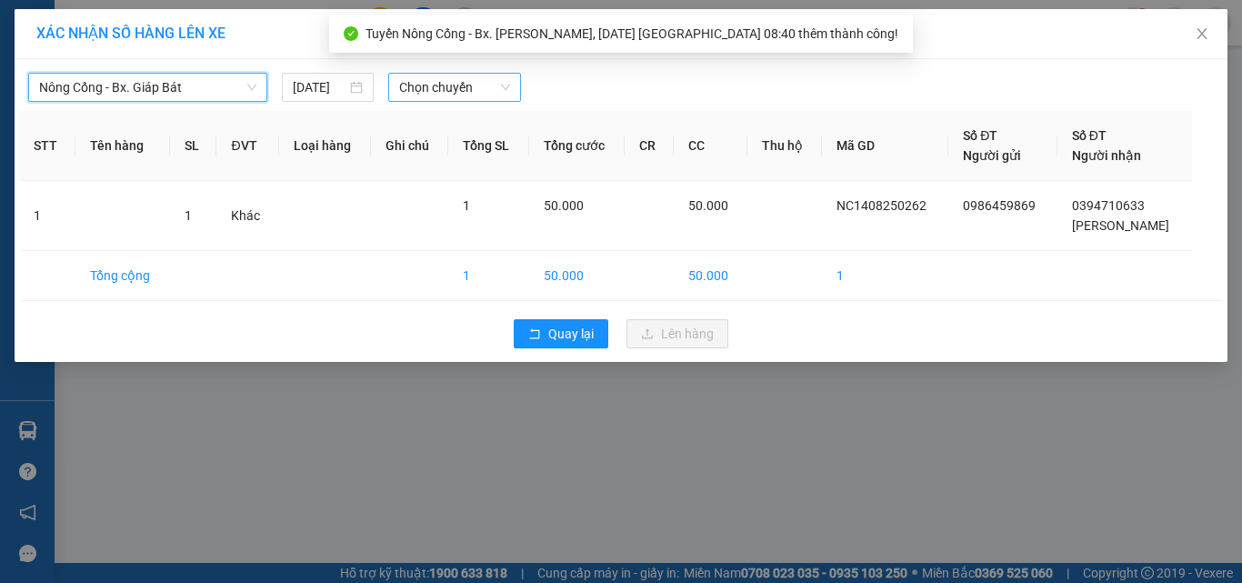
click at [469, 85] on span "Chọn chuyến" at bounding box center [455, 87] width 112 height 27
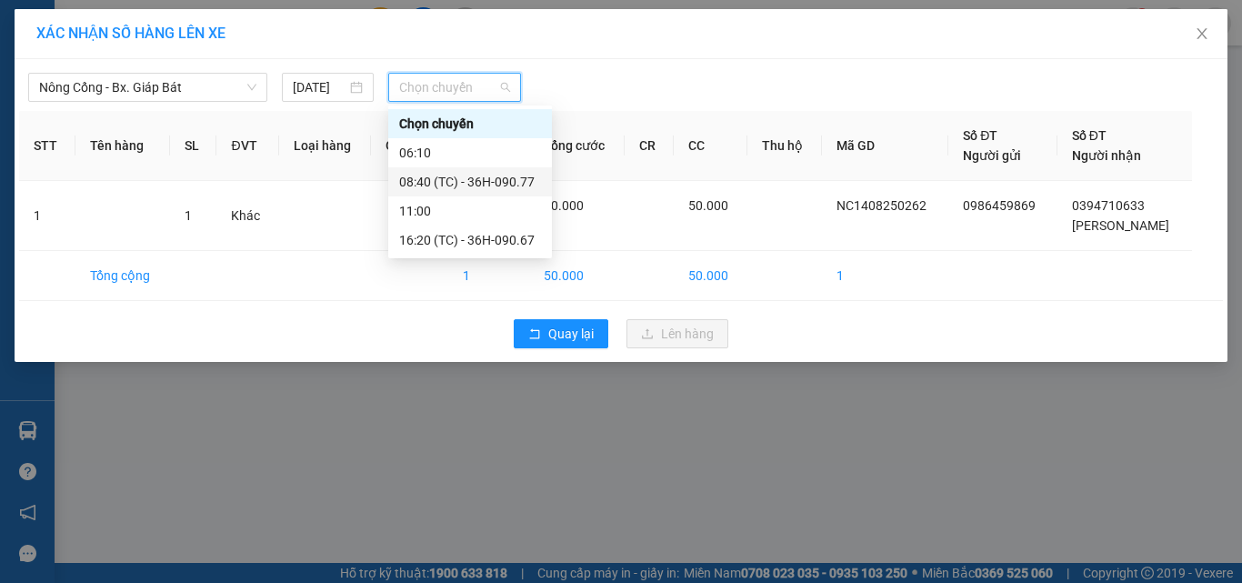
click at [479, 180] on div "08:40 (TC) - 36H-090.77" at bounding box center [470, 182] width 142 height 20
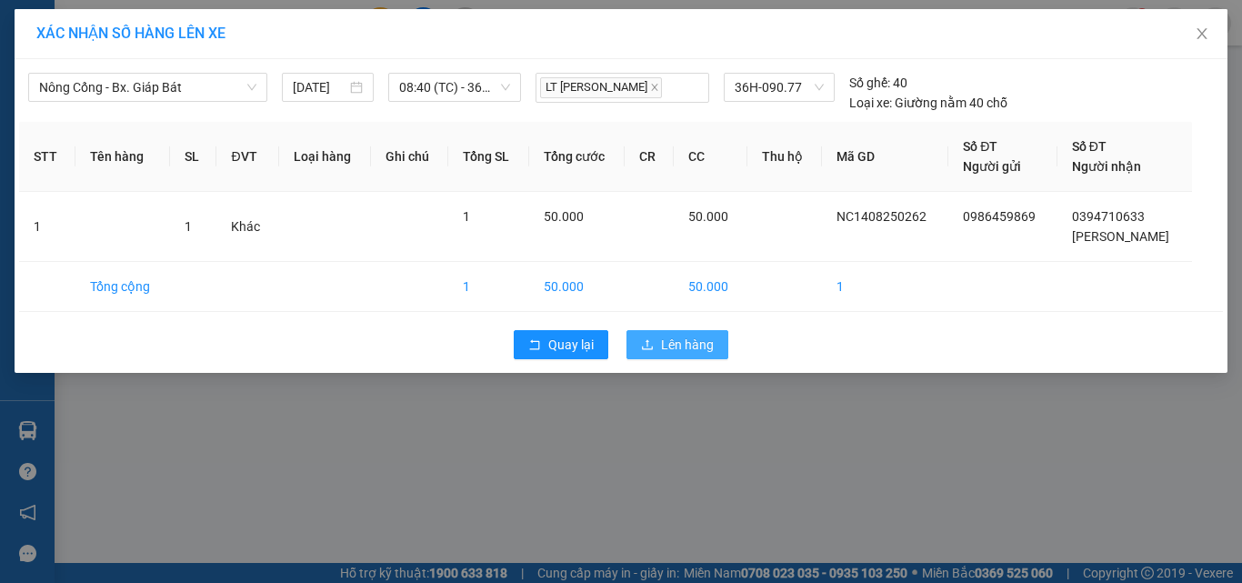
click at [670, 344] on span "Lên hàng" at bounding box center [687, 345] width 53 height 20
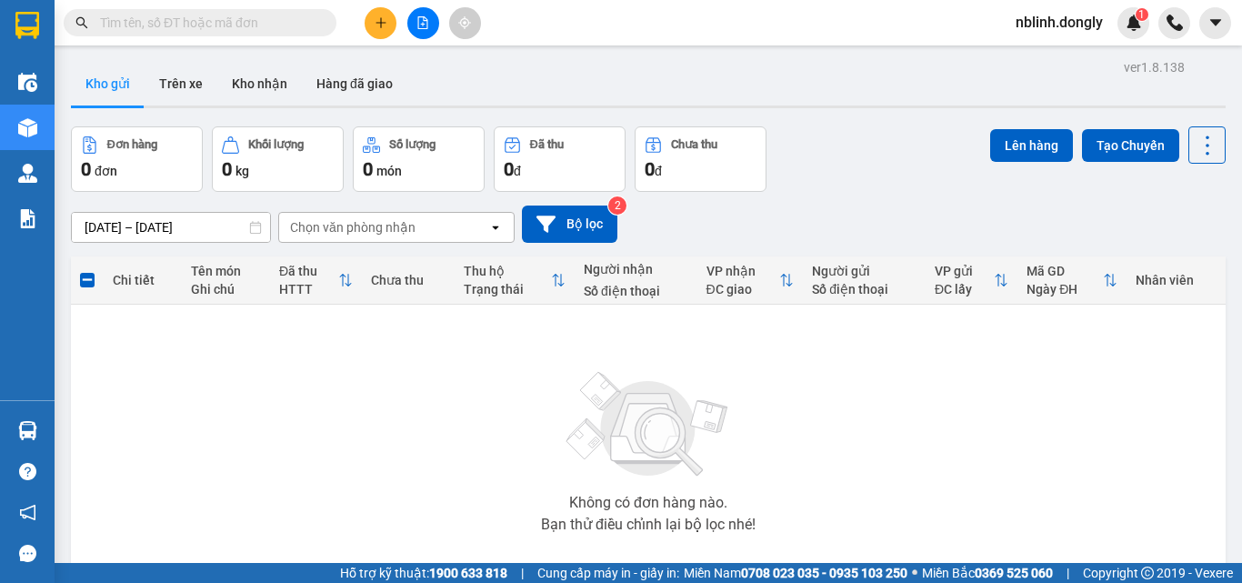
scroll to position [101, 0]
